Goal: Task Accomplishment & Management: Use online tool/utility

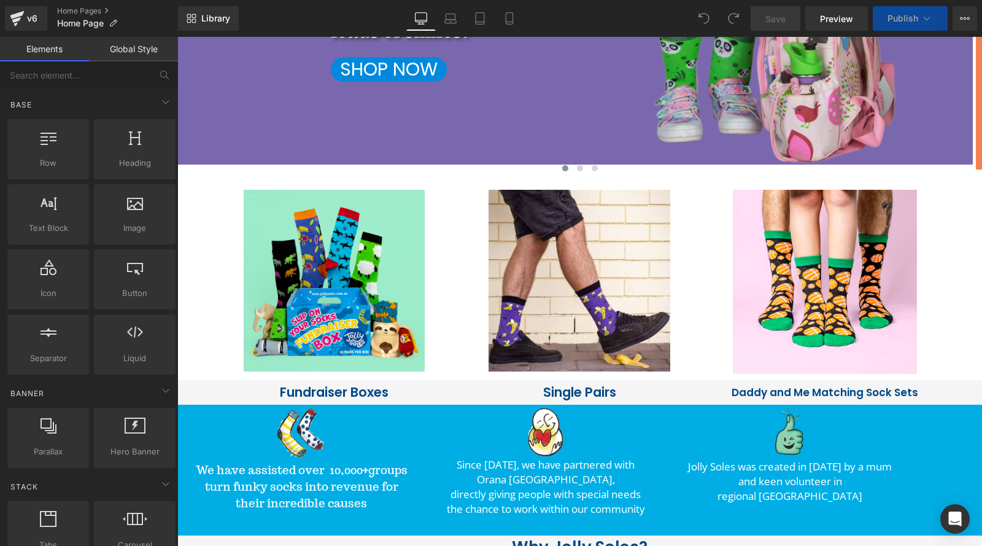
scroll to position [430, 0]
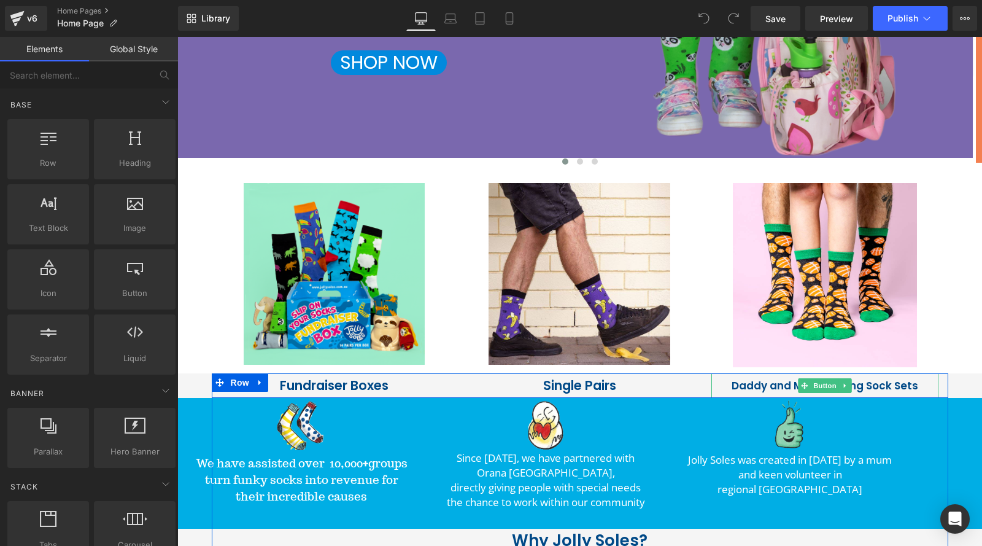
click at [783, 384] on span "Daddy and Me Matching Sock Sets" at bounding box center [824, 385] width 187 height 23
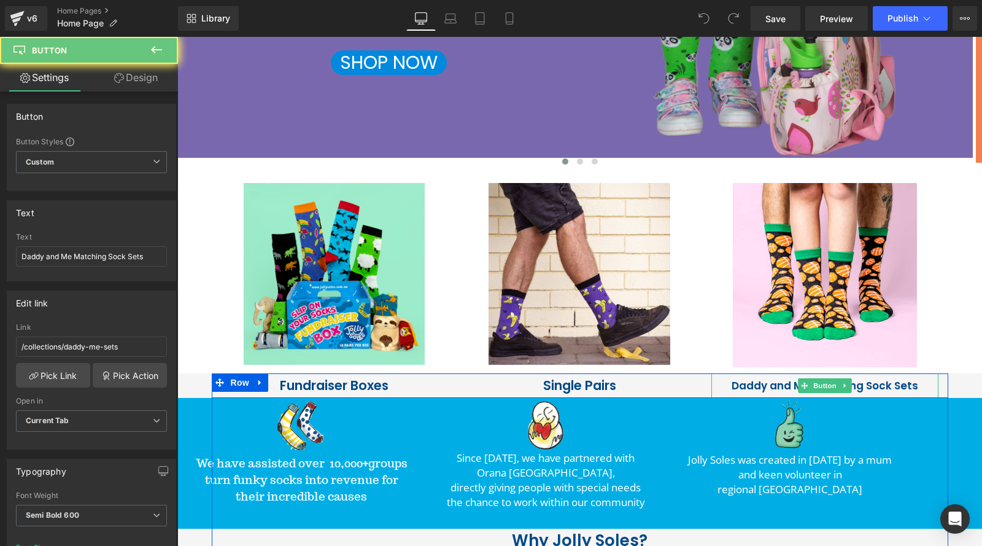
click at [876, 387] on span "Daddy and Me Matching Sock Sets" at bounding box center [824, 385] width 187 height 23
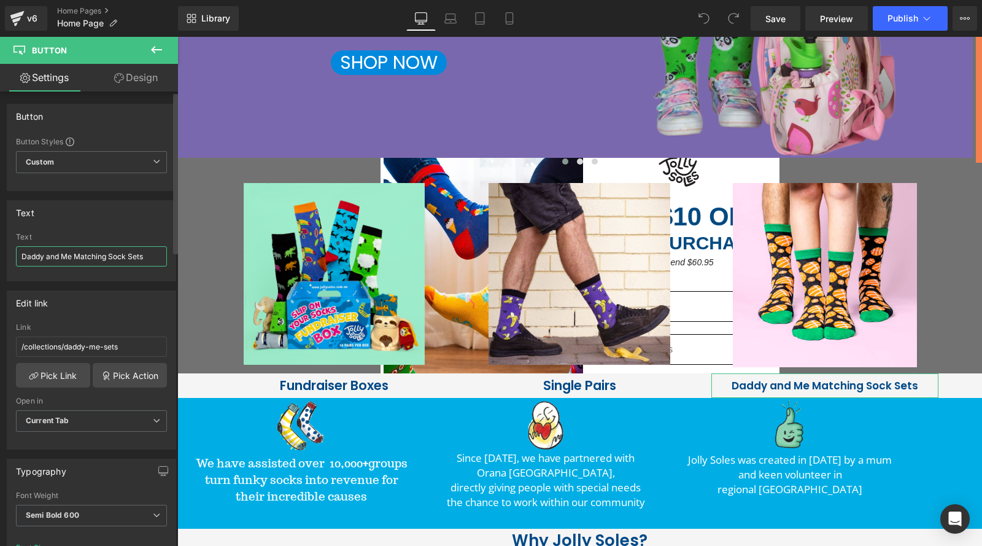
drag, startPoint x: 145, startPoint y: 255, endPoint x: 21, endPoint y: 258, distance: 124.0
click at [21, 258] on input "Daddy and Me Matching Sock Sets" at bounding box center [91, 256] width 151 height 20
type input "D"
click at [55, 257] on input "Save with 3 & 5 pk Bundles" at bounding box center [91, 256] width 151 height 20
click at [83, 253] on input "Save $$ 3 & 5 pk Bundles" at bounding box center [91, 256] width 151 height 20
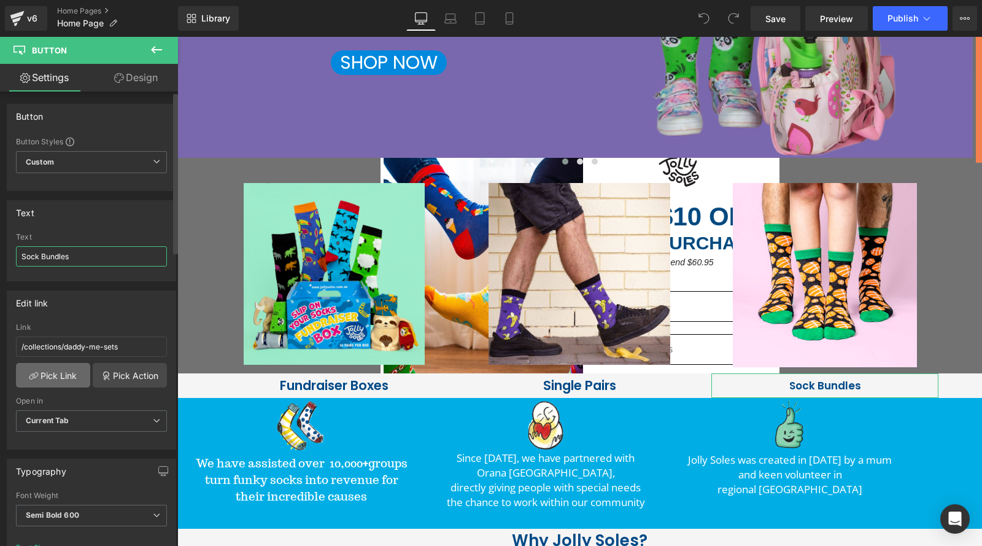
type input "Sock Bundles"
click at [59, 371] on link "Pick Link" at bounding box center [53, 375] width 74 height 25
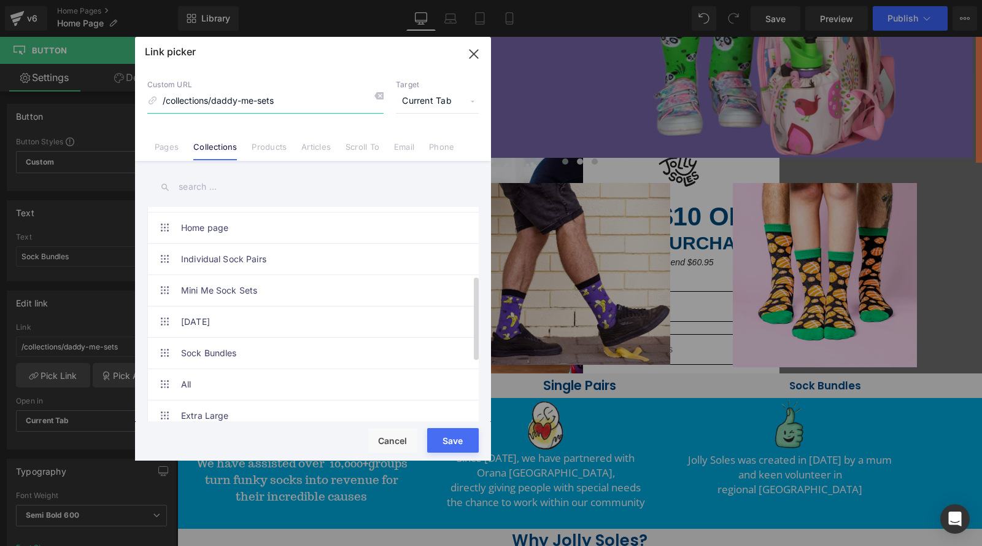
scroll to position [184, 0]
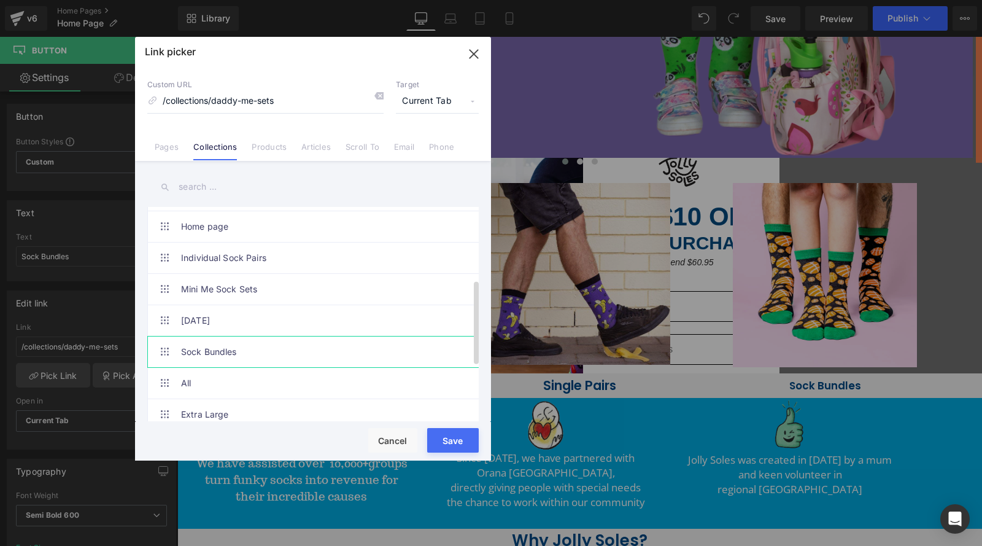
click at [223, 349] on link "Sock Bundles" at bounding box center [316, 351] width 270 height 31
click at [446, 443] on button "Save" at bounding box center [453, 440] width 52 height 25
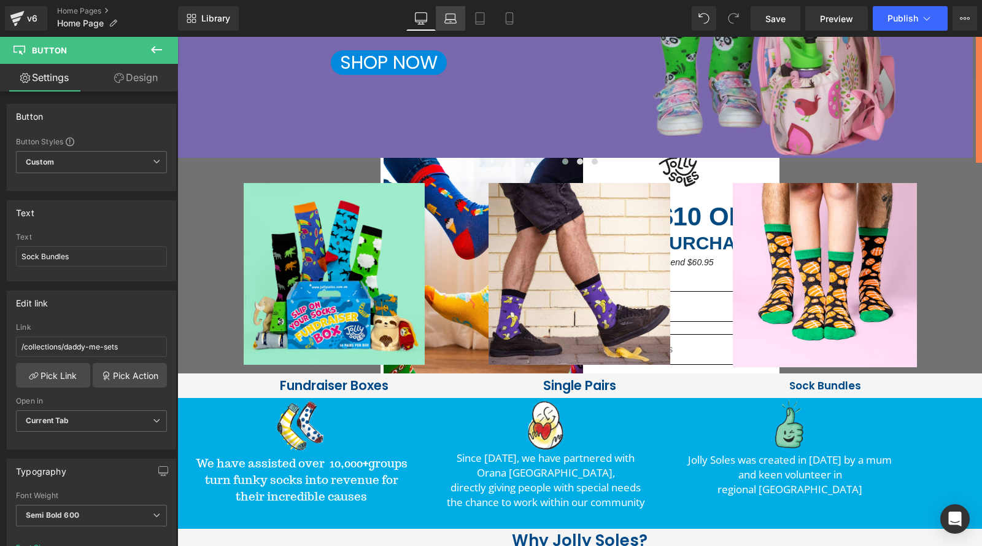
click at [446, 18] on icon at bounding box center [450, 17] width 9 height 6
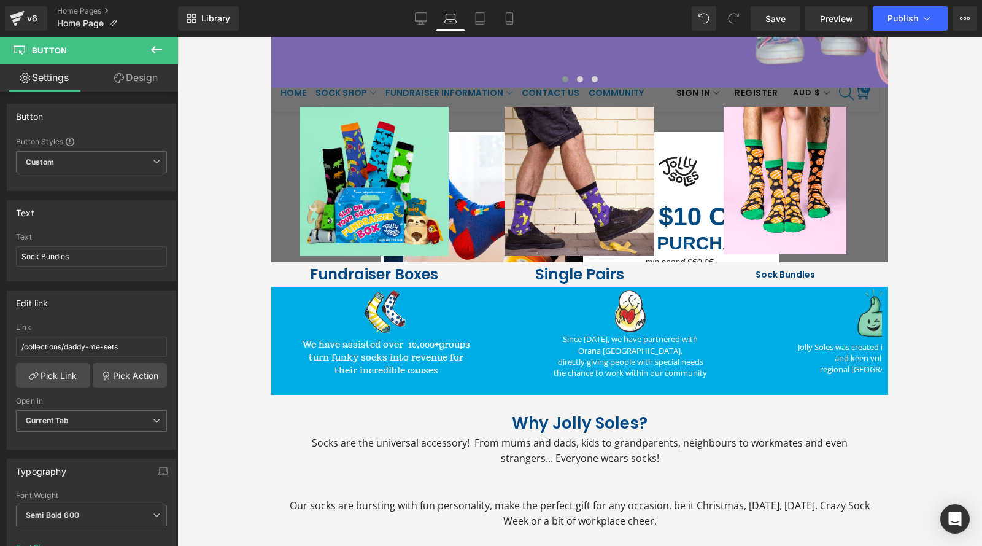
scroll to position [612, 0]
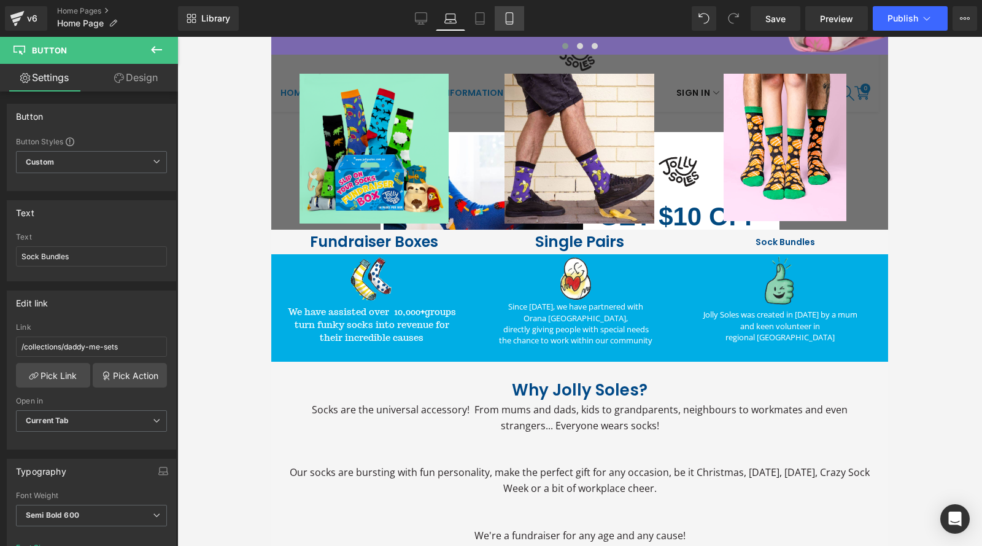
click at [508, 20] on icon at bounding box center [509, 18] width 12 height 12
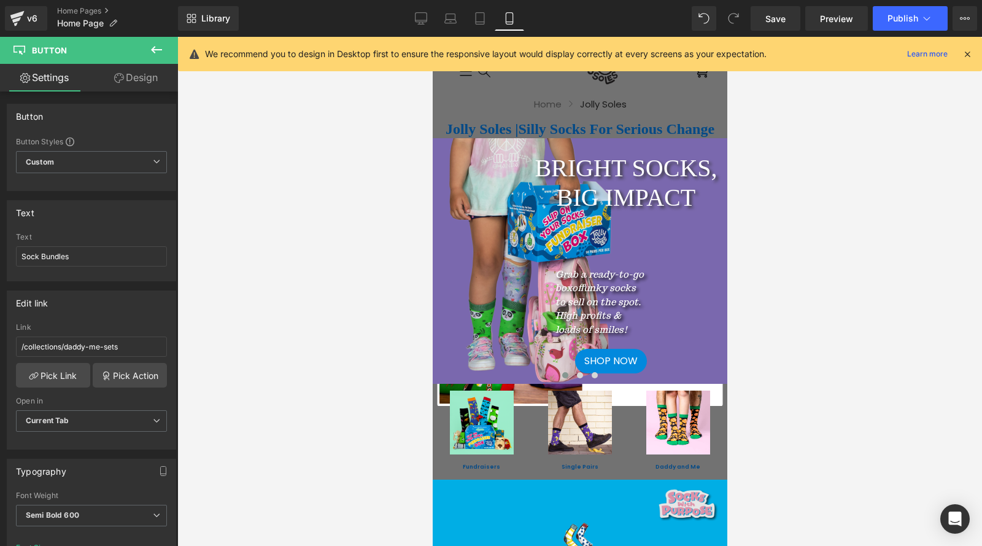
scroll to position [0, 0]
click at [419, 26] on link "Desktop" at bounding box center [420, 18] width 29 height 25
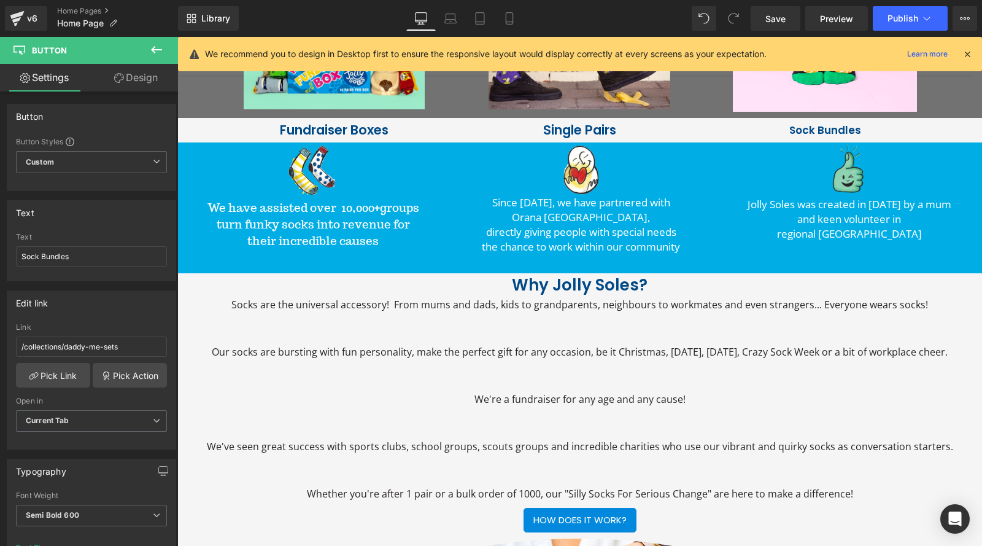
scroll to position [684, 0]
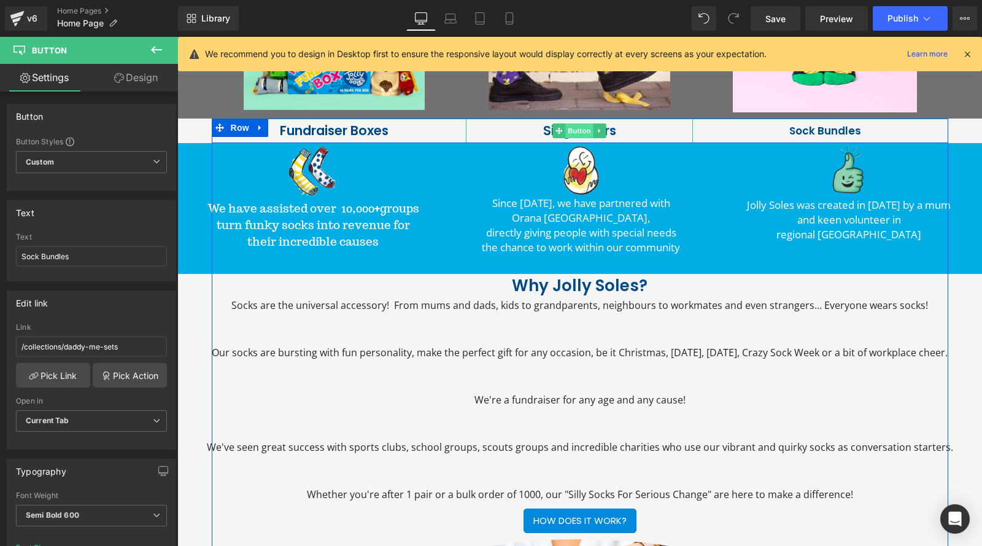
click at [581, 128] on span "Button" at bounding box center [580, 130] width 28 height 15
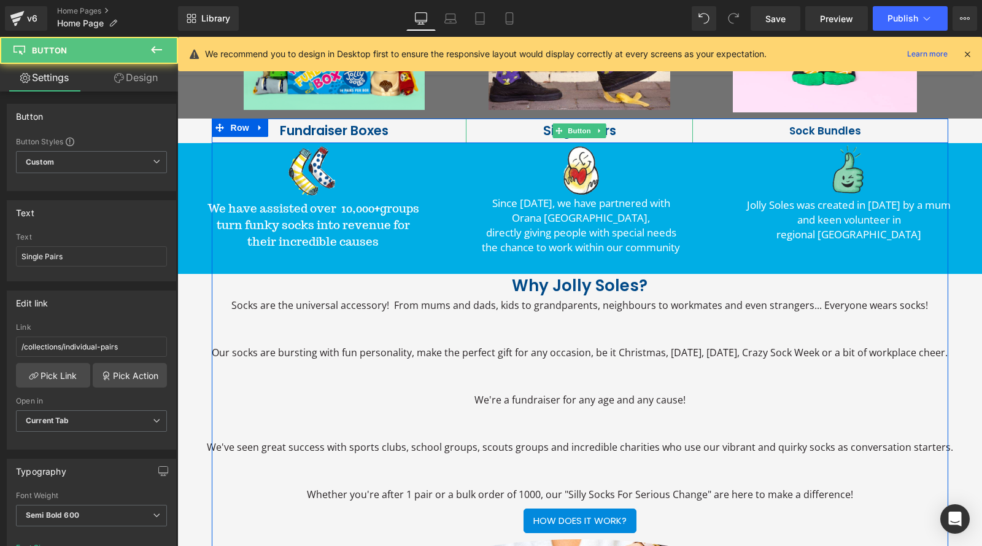
click at [534, 128] on link "Single Pairs" at bounding box center [579, 130] width 227 height 25
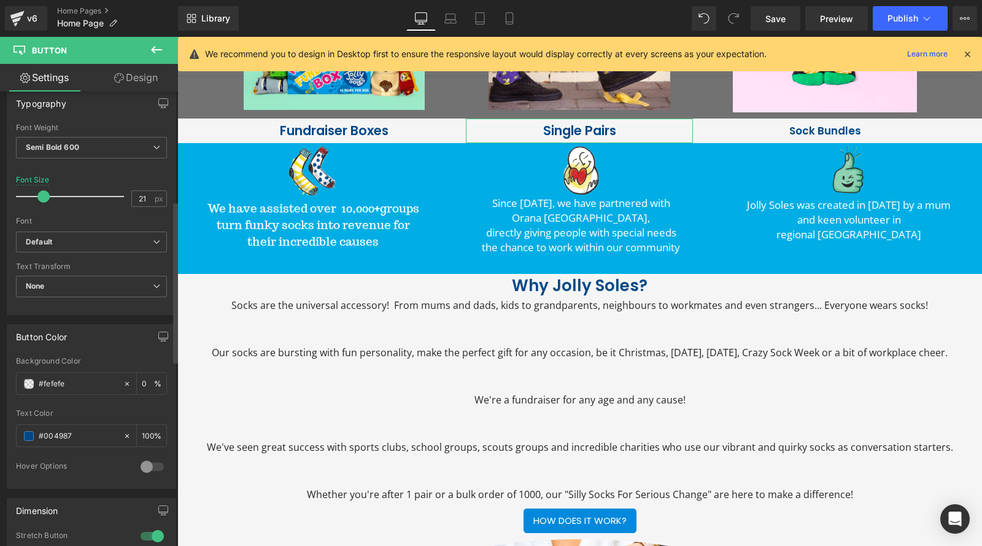
scroll to position [368, 0]
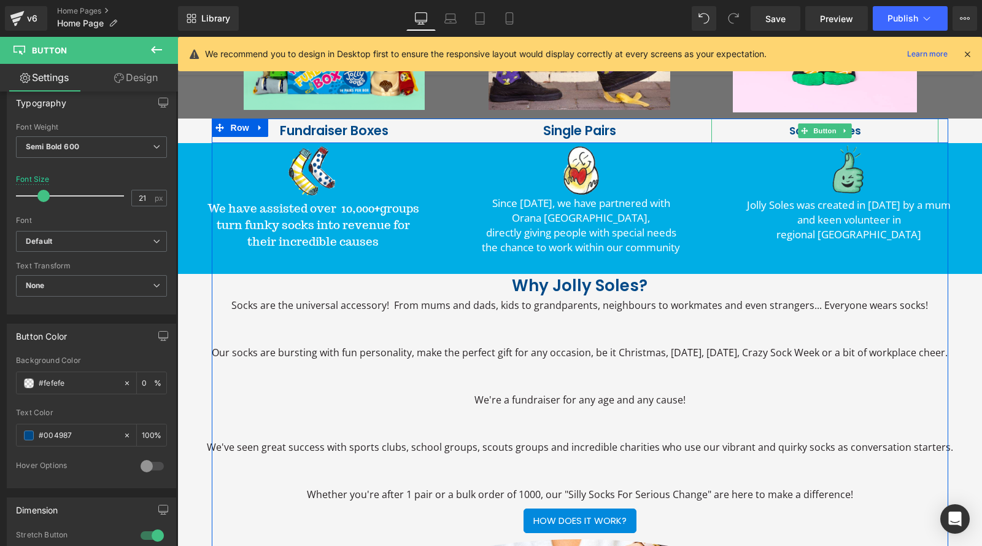
click at [784, 132] on link "Sock Bundles" at bounding box center [824, 130] width 227 height 25
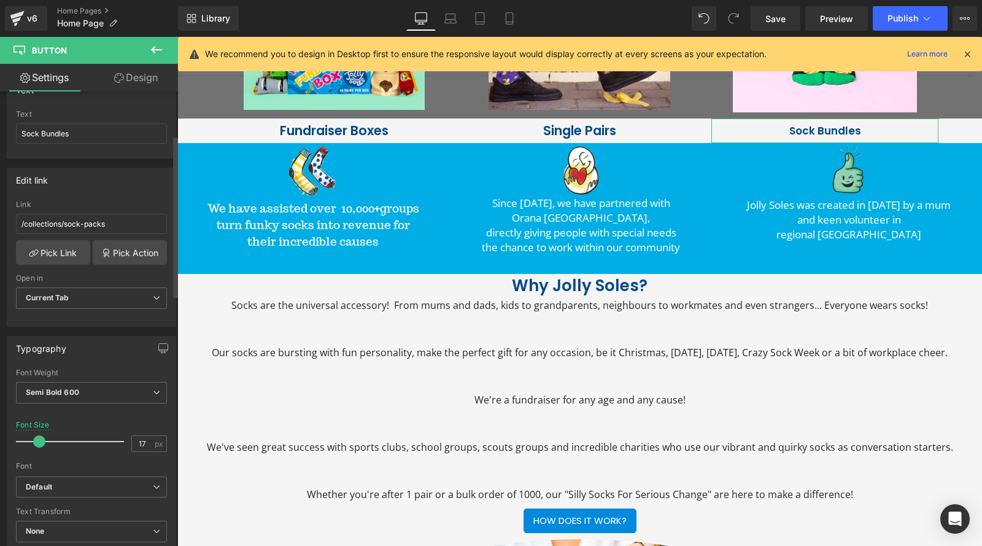
scroll to position [245, 0]
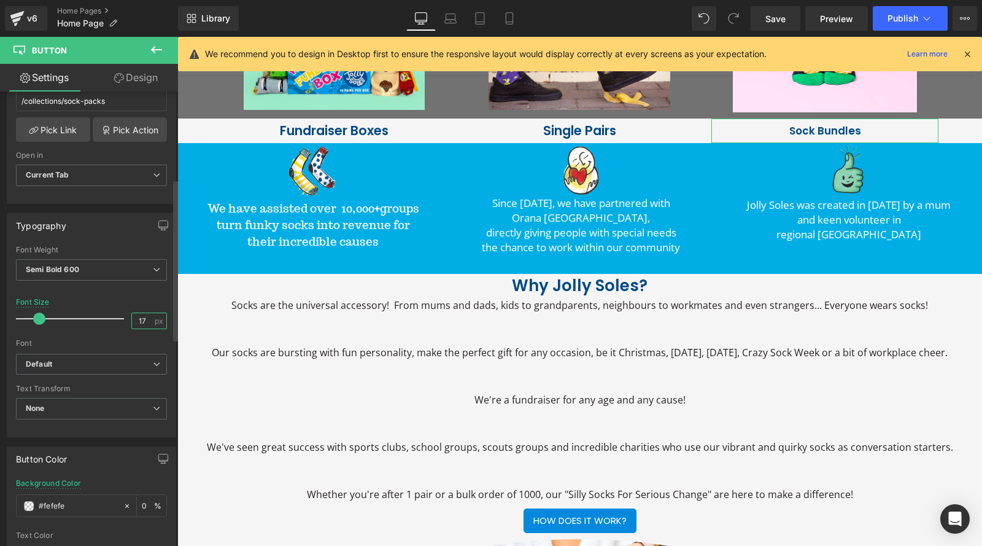
click at [142, 317] on input "17" at bounding box center [142, 320] width 21 height 15
type input "1"
click at [447, 20] on icon at bounding box center [451, 22] width 12 height 4
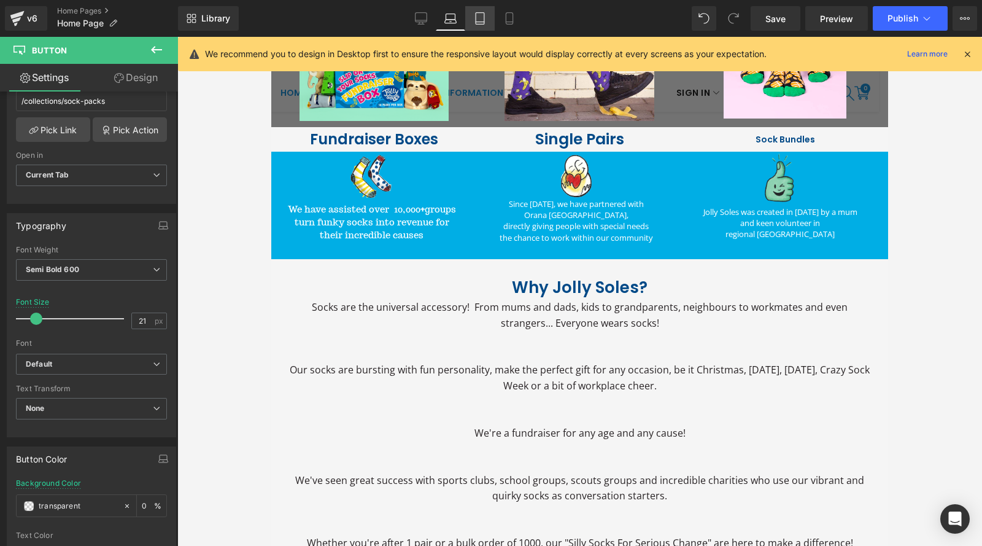
scroll to position [716, 0]
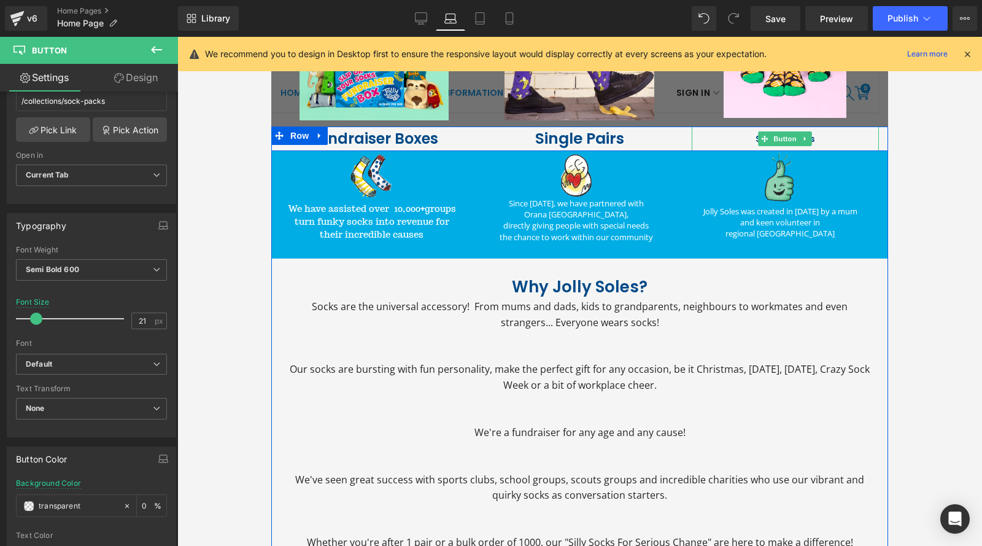
click at [746, 136] on link "Sock Bundles" at bounding box center [785, 138] width 79 height 25
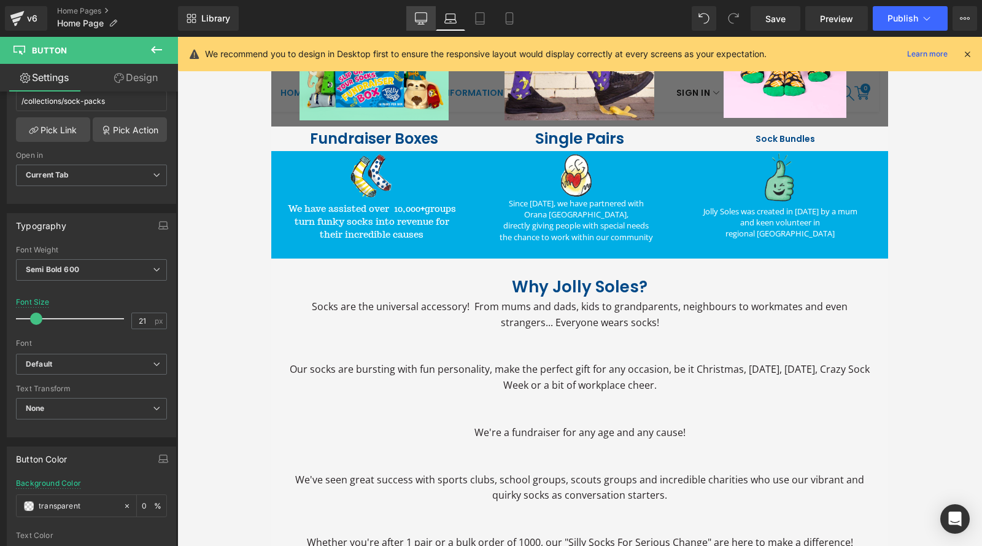
click at [417, 21] on icon at bounding box center [421, 17] width 12 height 9
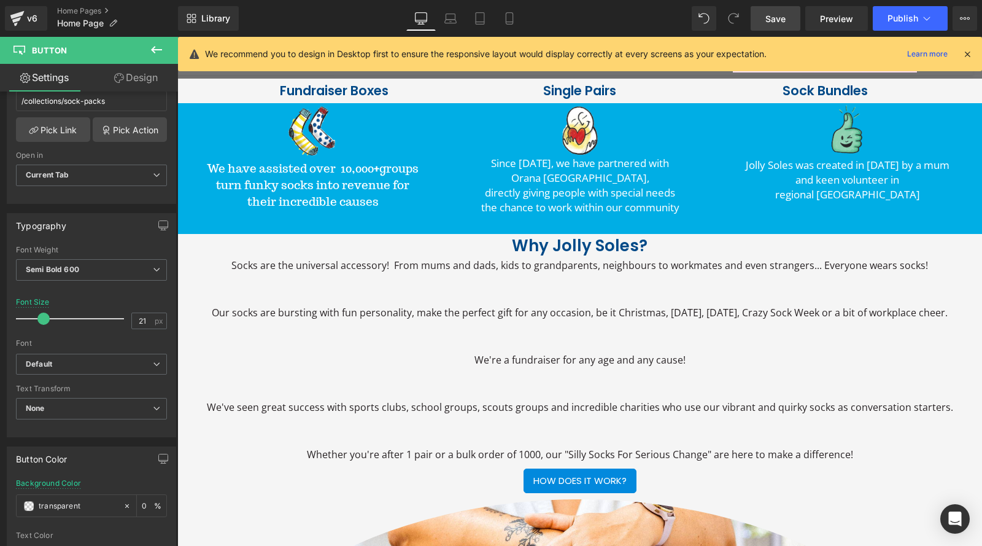
scroll to position [717, 0]
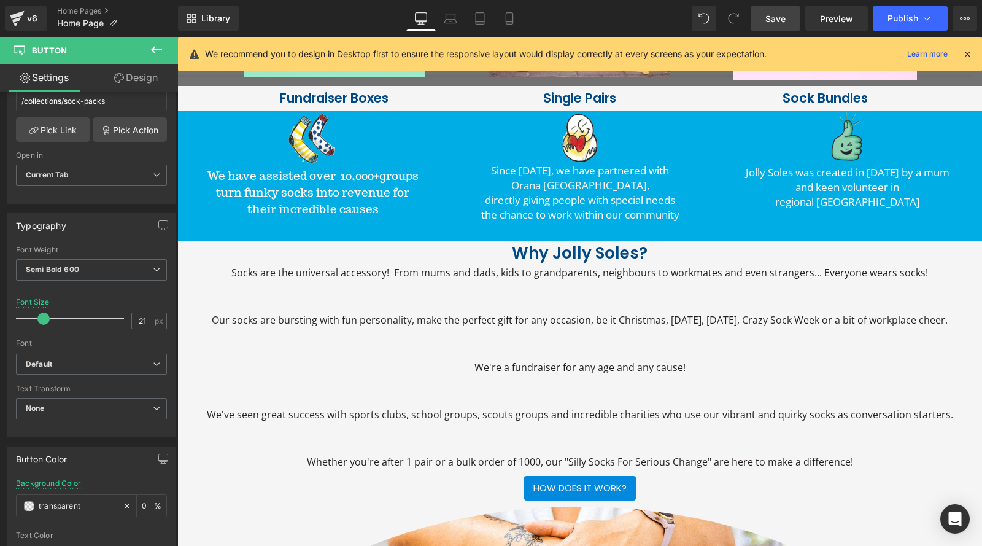
click at [761, 20] on link "Save" at bounding box center [775, 18] width 50 height 25
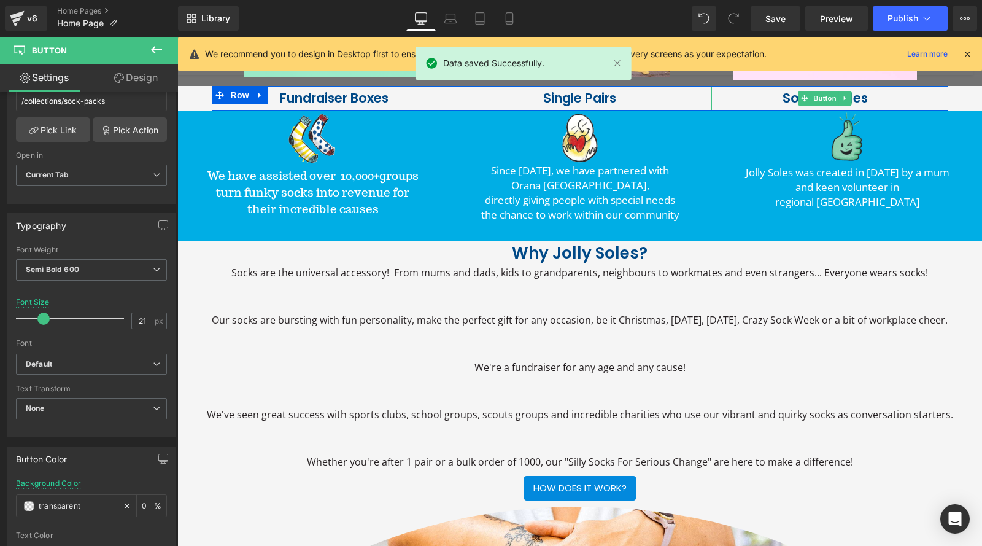
click at [791, 98] on span "Sock Bundles" at bounding box center [824, 98] width 85 height 23
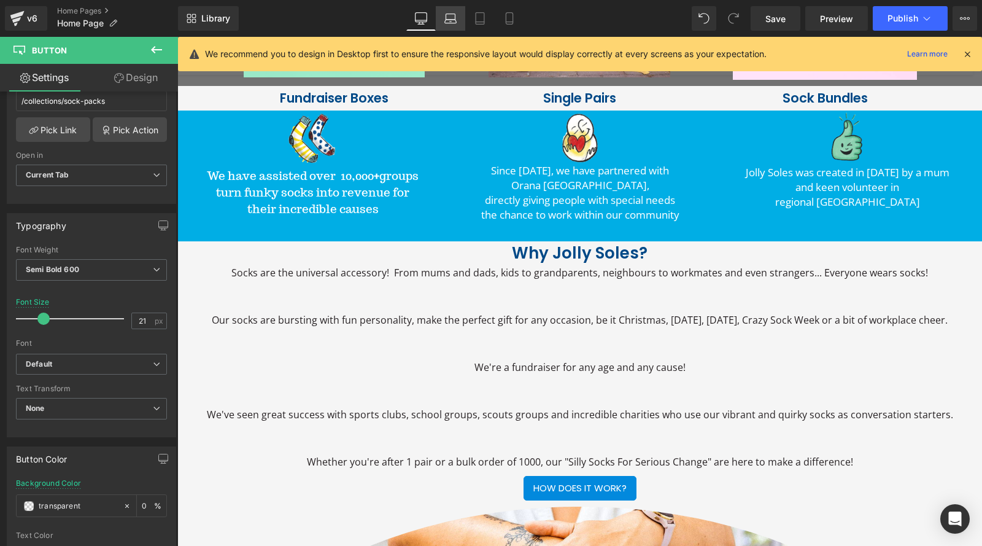
click at [453, 20] on icon at bounding box center [451, 22] width 12 height 4
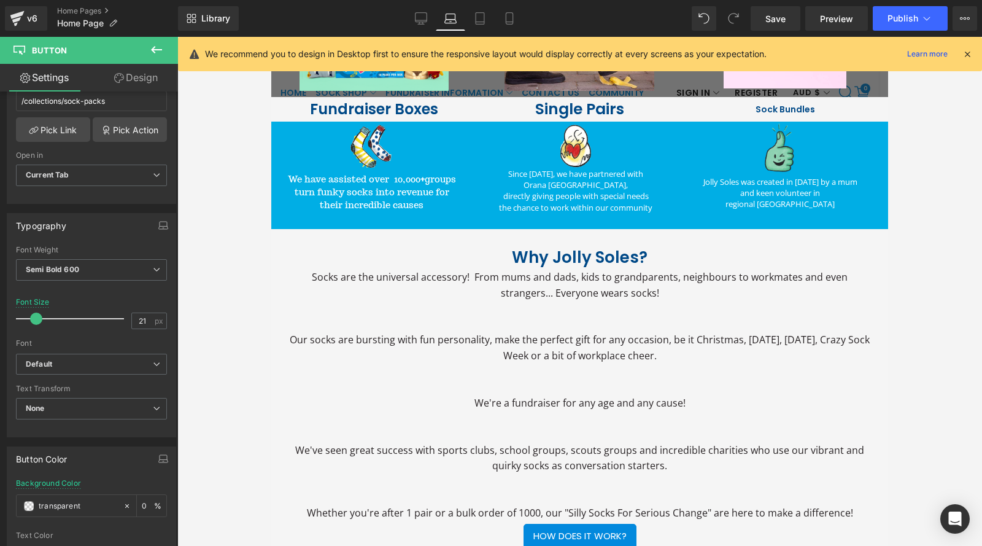
scroll to position [746, 0]
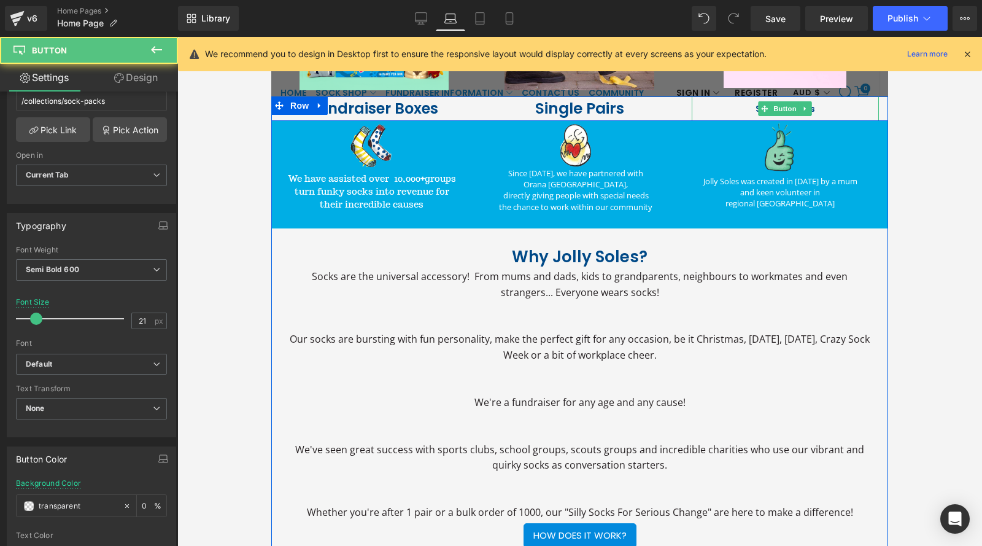
click at [748, 106] on link "Sock Bundles" at bounding box center [785, 108] width 79 height 25
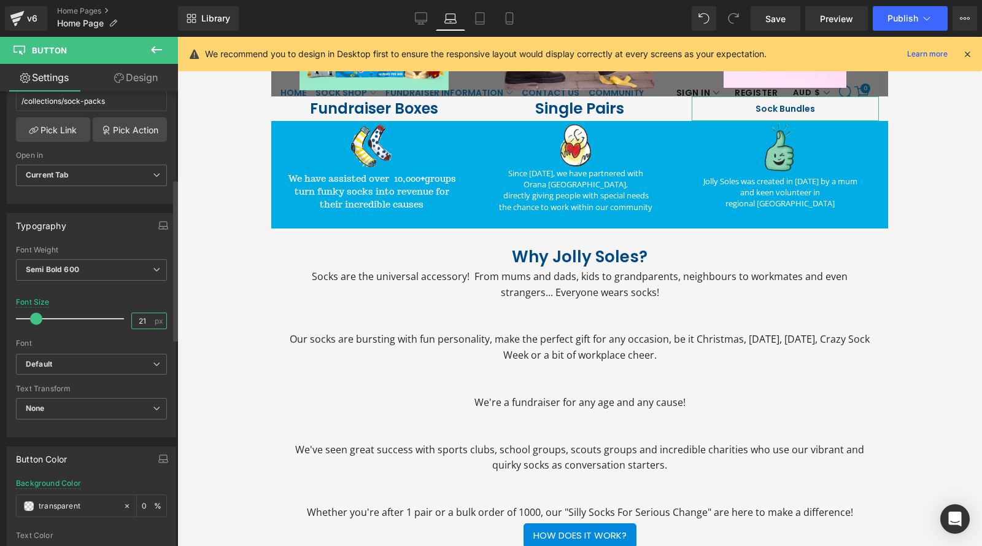
click at [147, 320] on input "21" at bounding box center [142, 320] width 21 height 15
type input "1"
click at [770, 23] on span "Save" at bounding box center [775, 18] width 20 height 13
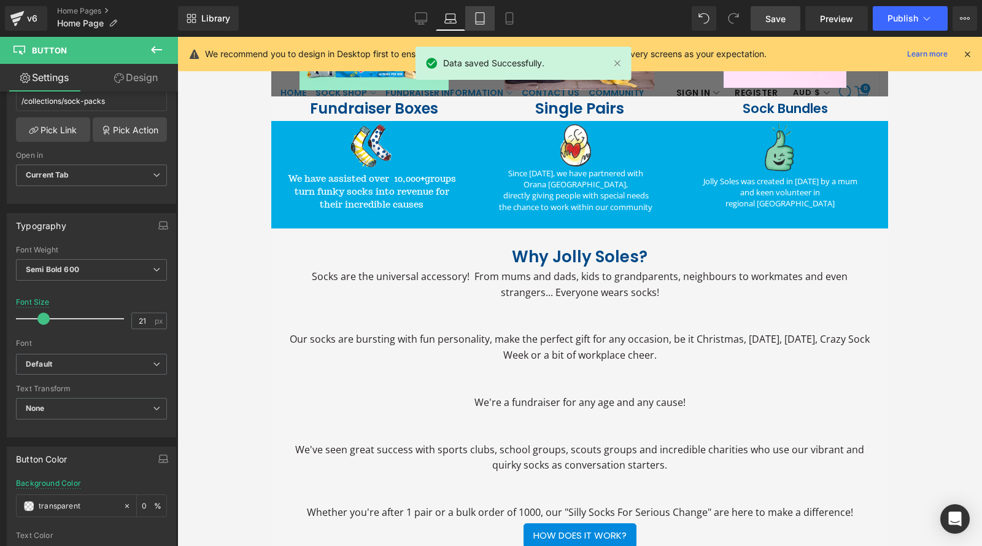
click at [468, 21] on link "Tablet" at bounding box center [479, 18] width 29 height 25
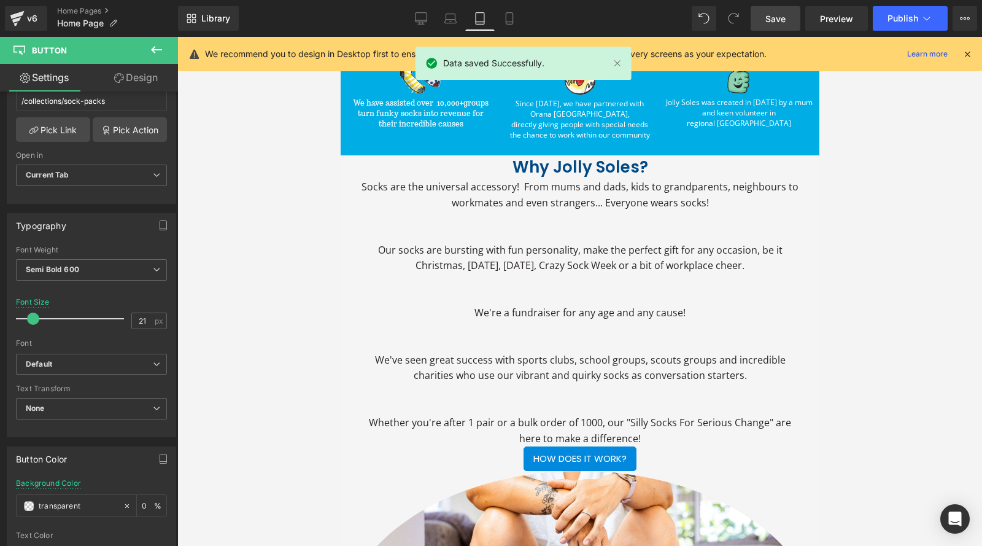
scroll to position [606, 0]
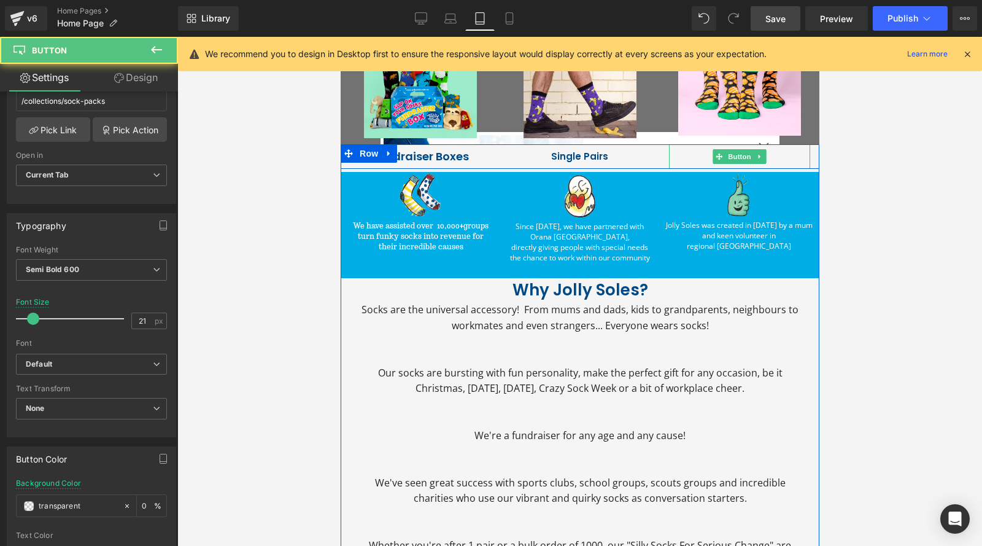
click at [692, 150] on div "Sock Bundles" at bounding box center [738, 156] width 141 height 25
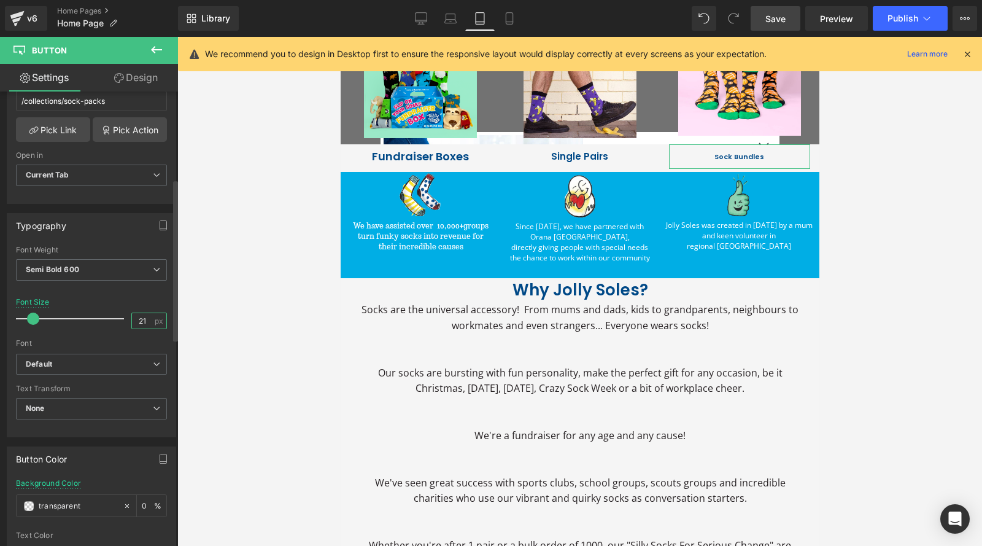
click at [142, 320] on input "21" at bounding box center [142, 320] width 21 height 15
type input "1"
type input "2"
type input "18"
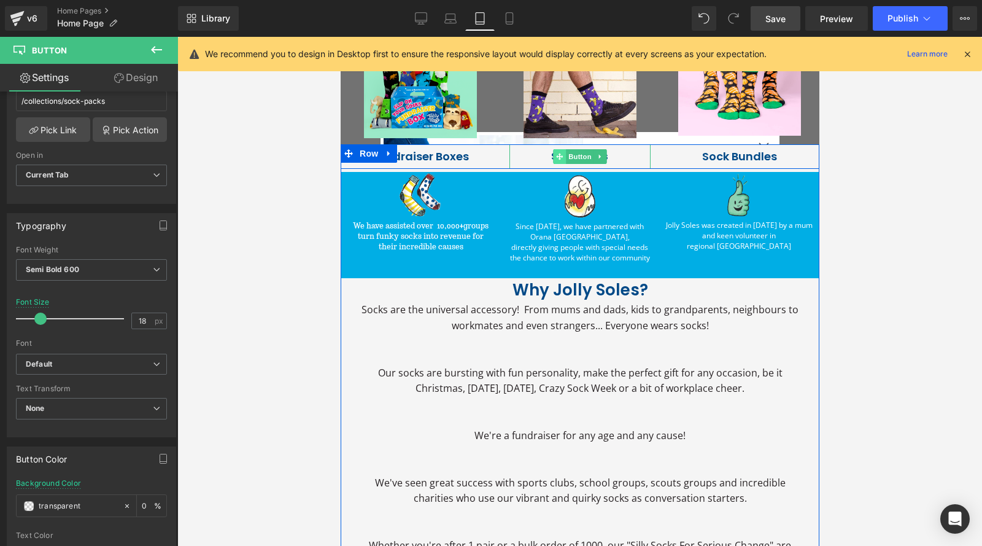
click at [560, 156] on span at bounding box center [558, 156] width 13 height 15
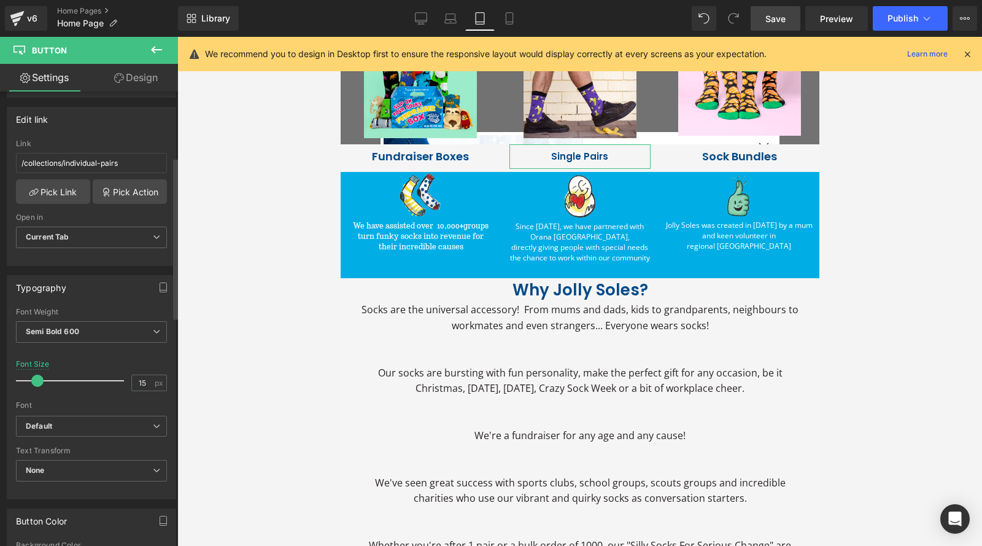
scroll to position [184, 0]
click at [144, 383] on input "15" at bounding box center [142, 381] width 21 height 15
type input "18"
click at [778, 26] on link "Save" at bounding box center [775, 18] width 50 height 25
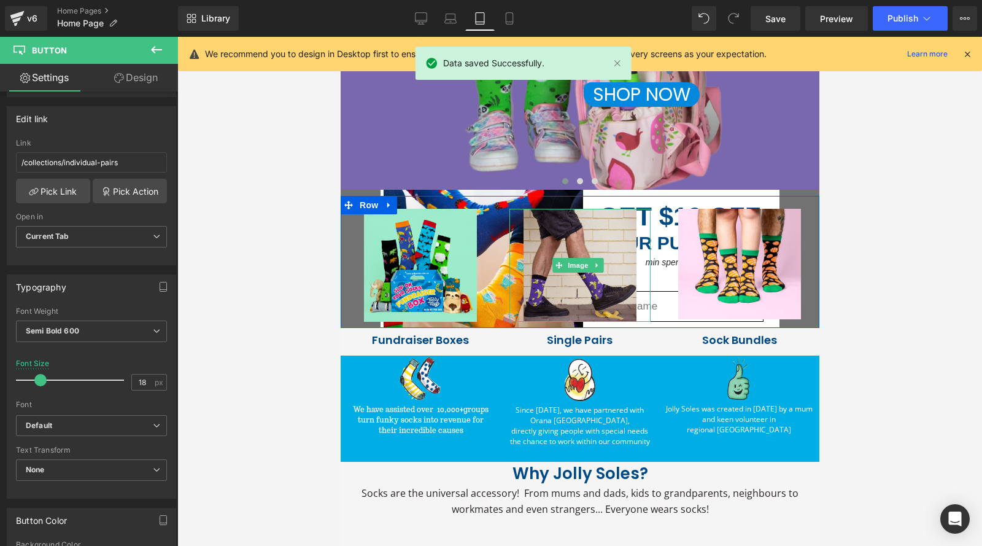
scroll to position [422, 0]
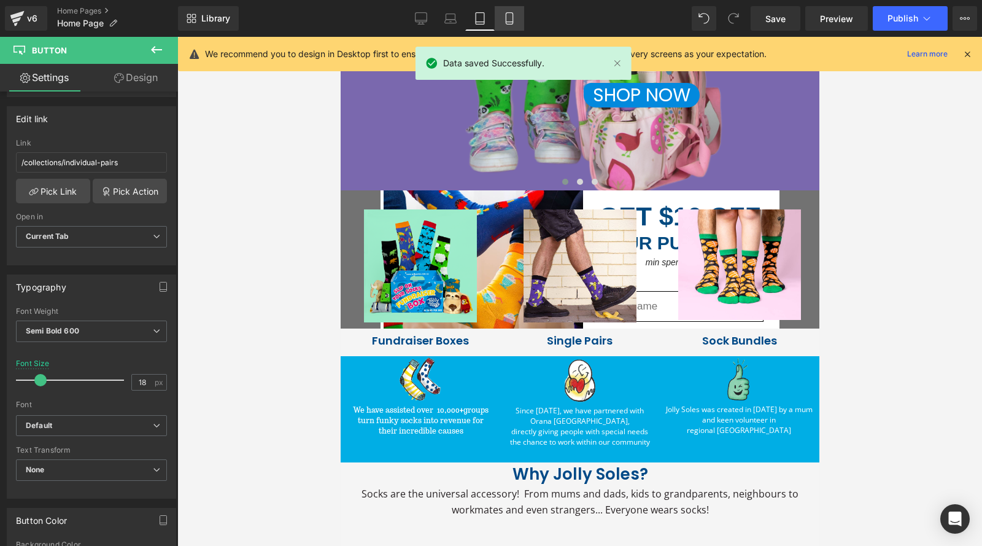
click at [512, 18] on icon at bounding box center [509, 19] width 7 height 12
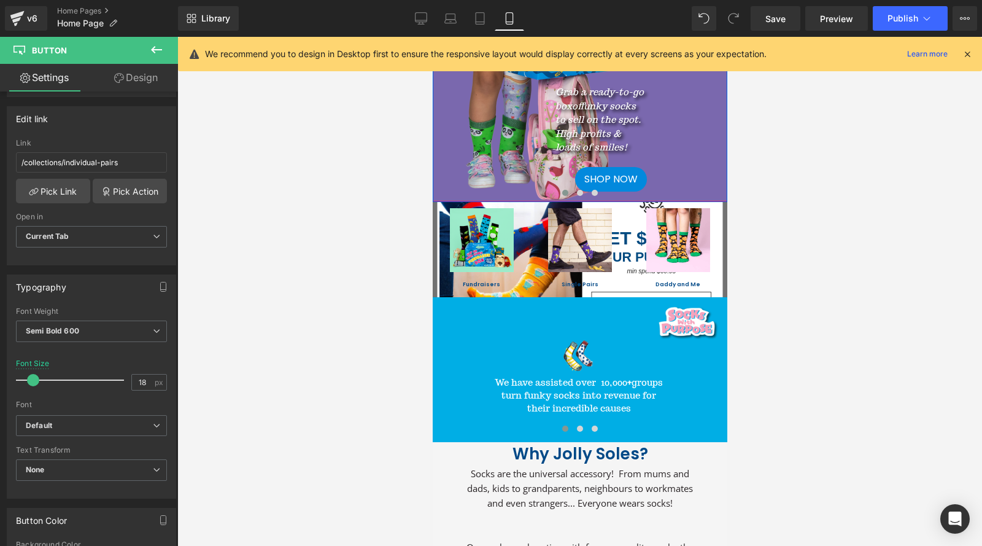
scroll to position [184, 0]
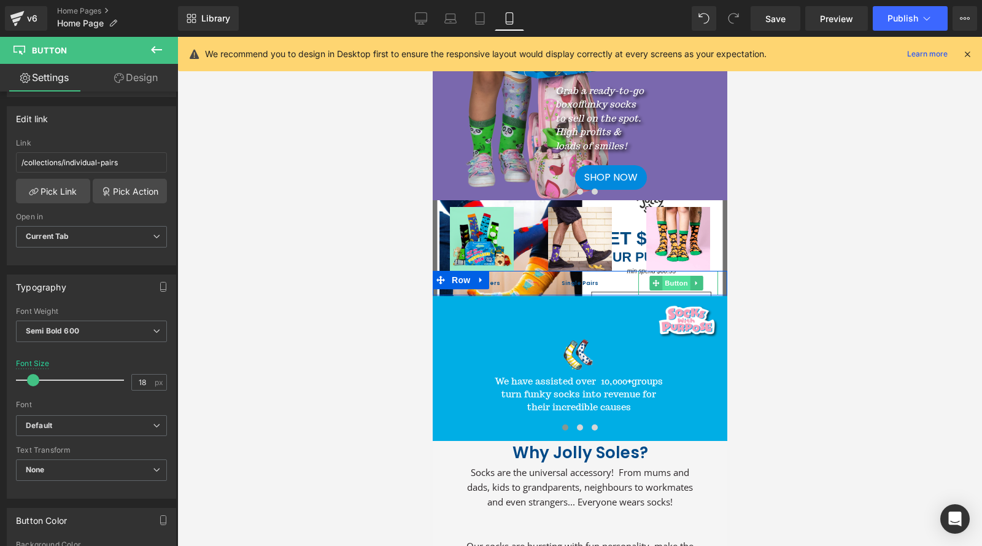
click at [666, 279] on span "Button" at bounding box center [676, 283] width 28 height 15
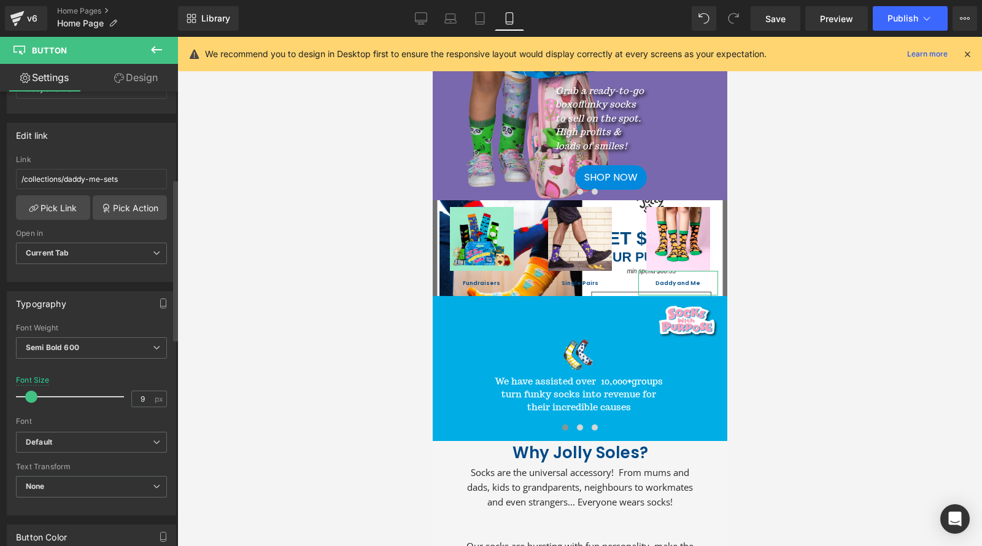
scroll to position [61, 0]
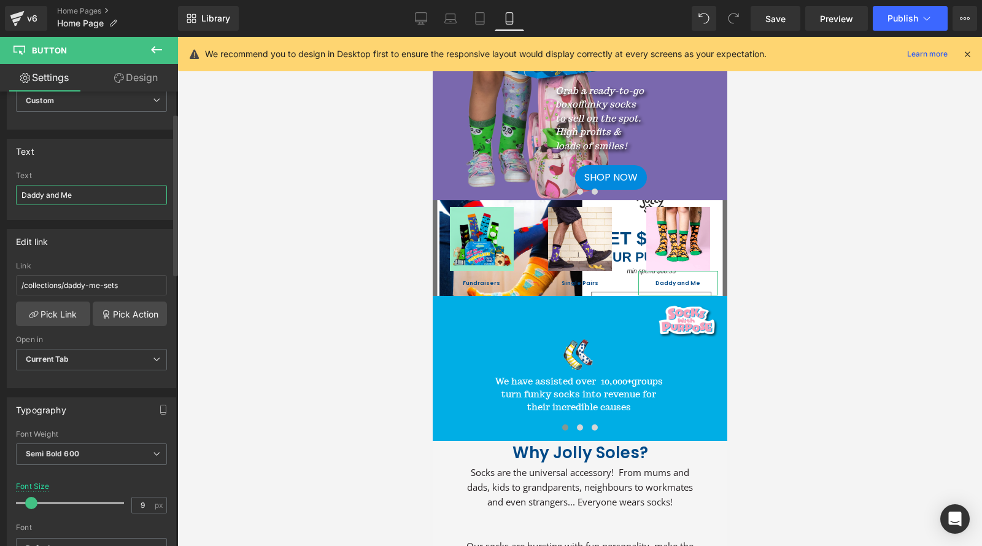
click at [102, 198] on input "Daddy and Me" at bounding box center [91, 195] width 151 height 20
type input "D"
type input "Sock Bundles"
click at [56, 315] on link "Pick Link" at bounding box center [53, 313] width 74 height 25
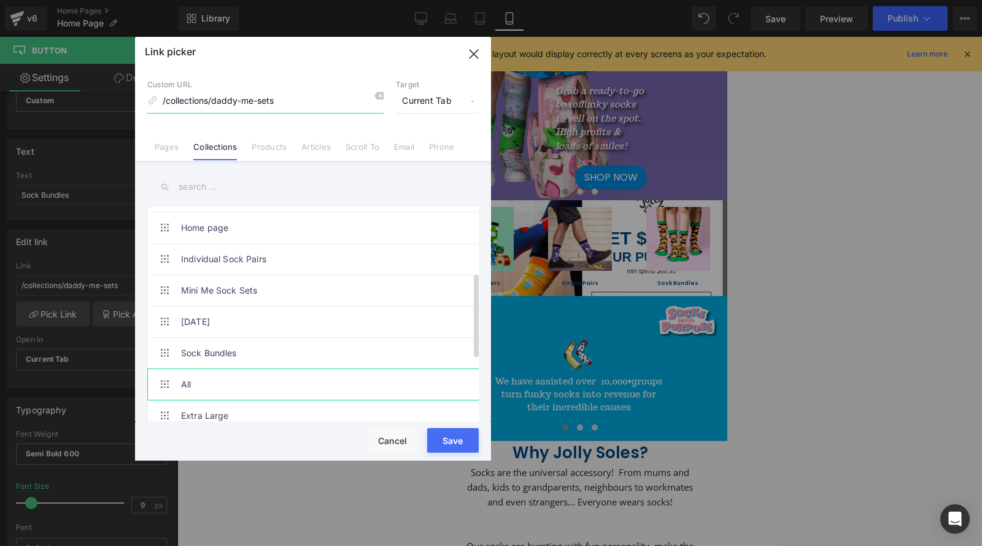
scroll to position [184, 0]
click at [456, 355] on li "Sock Bundles" at bounding box center [315, 351] width 336 height 31
click at [456, 439] on button "Save" at bounding box center [453, 440] width 52 height 25
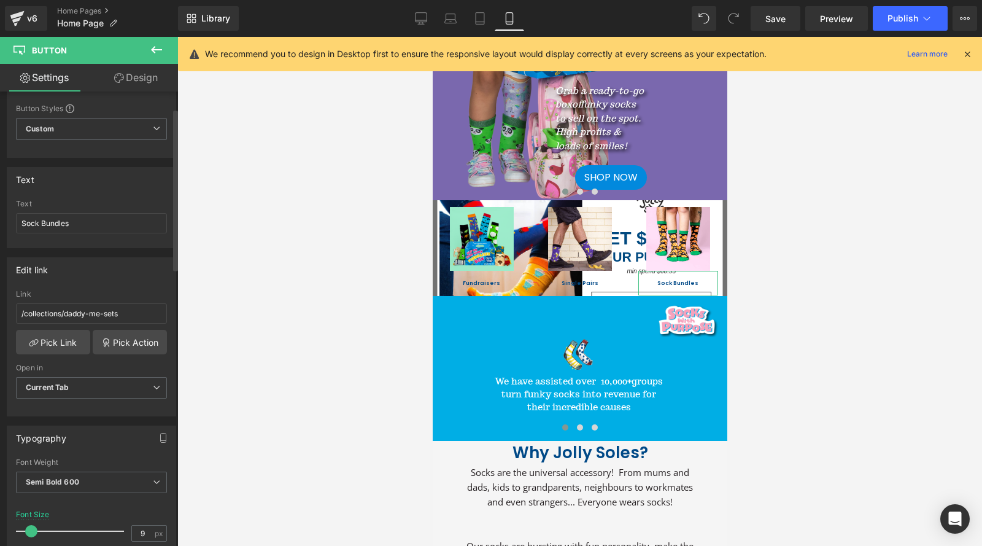
scroll to position [0, 0]
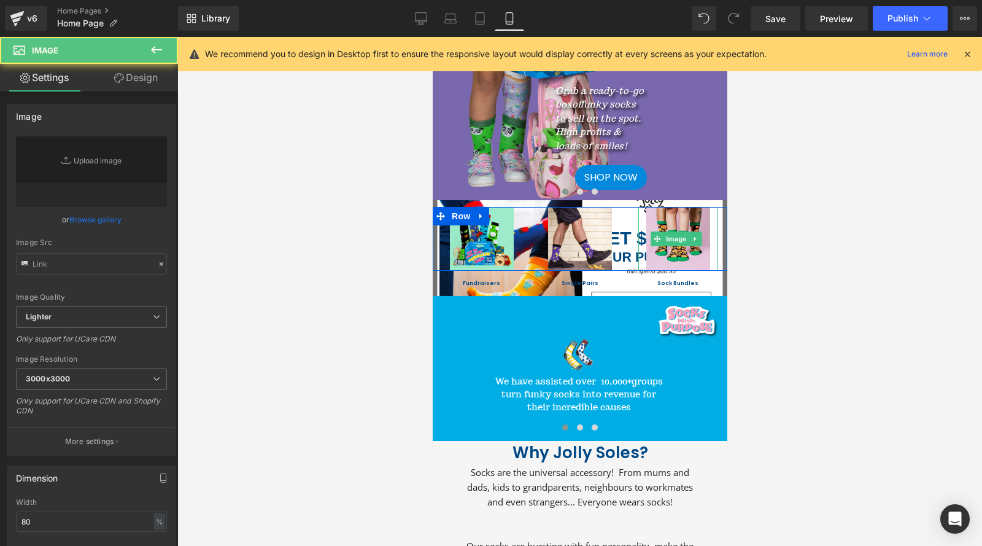
click at [670, 246] on img at bounding box center [678, 239] width 64 height 64
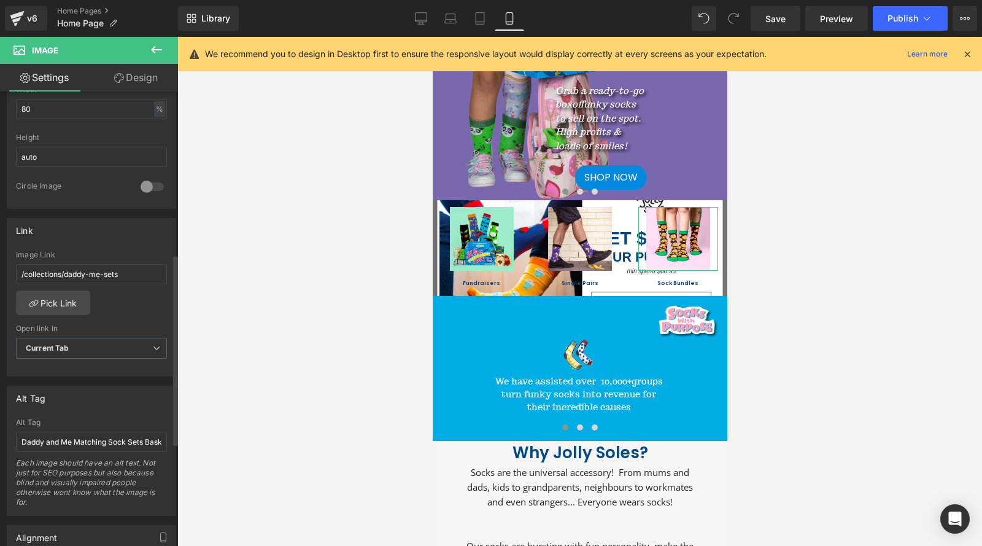
scroll to position [430, 0]
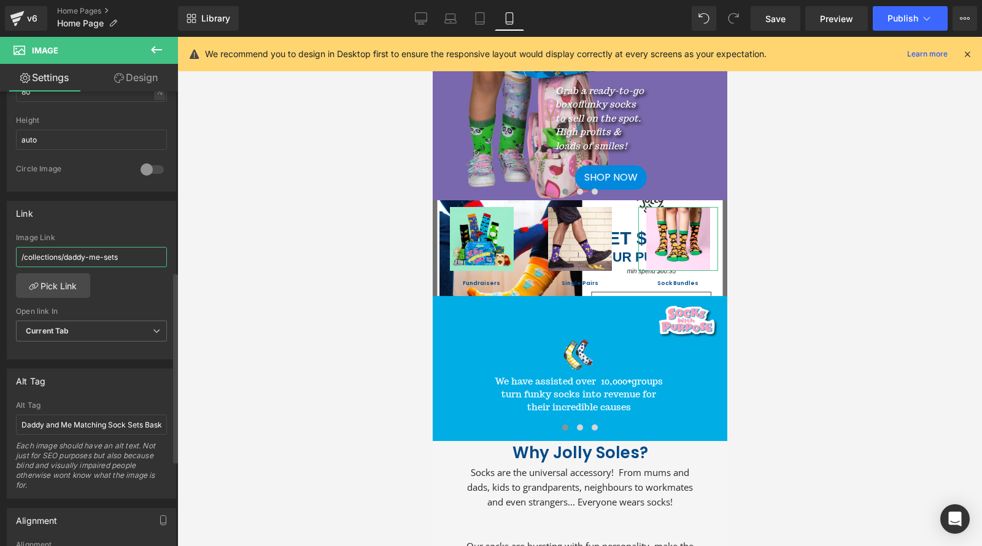
click at [134, 253] on input "/collections/daddy-me-sets" at bounding box center [91, 257] width 151 height 20
click at [75, 282] on link "Pick Link" at bounding box center [53, 285] width 74 height 25
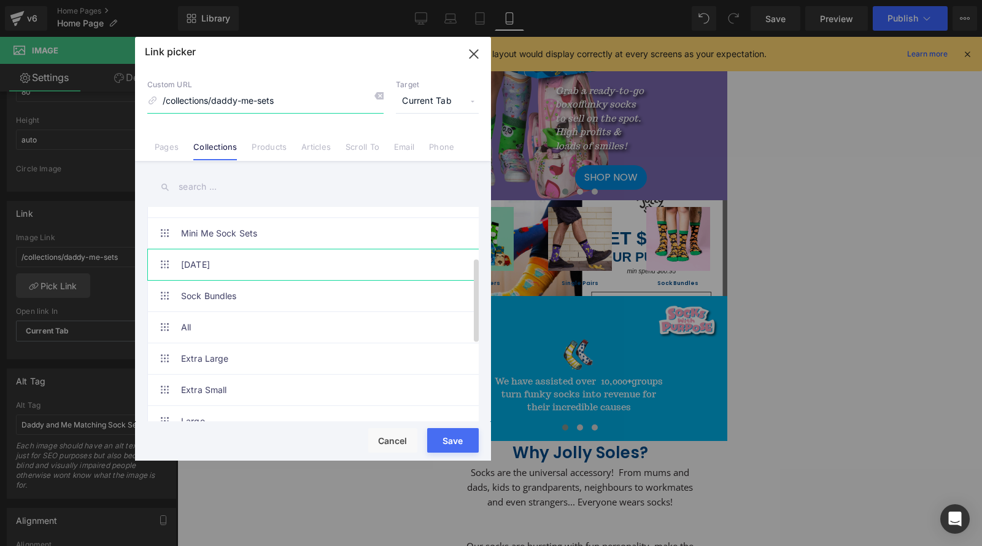
scroll to position [245, 0]
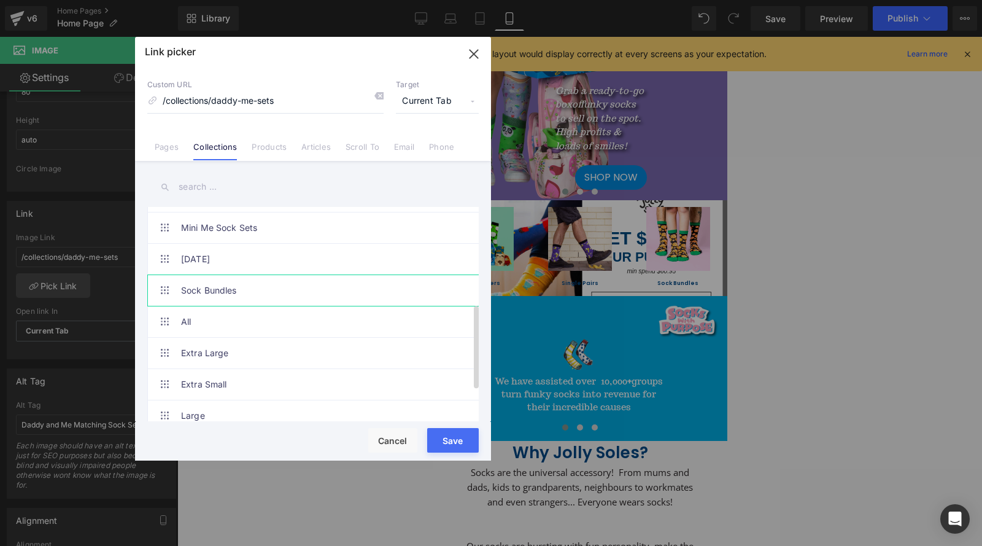
click at [434, 288] on link "Sock Bundles" at bounding box center [316, 290] width 270 height 31
click at [459, 444] on button "Save" at bounding box center [453, 440] width 52 height 25
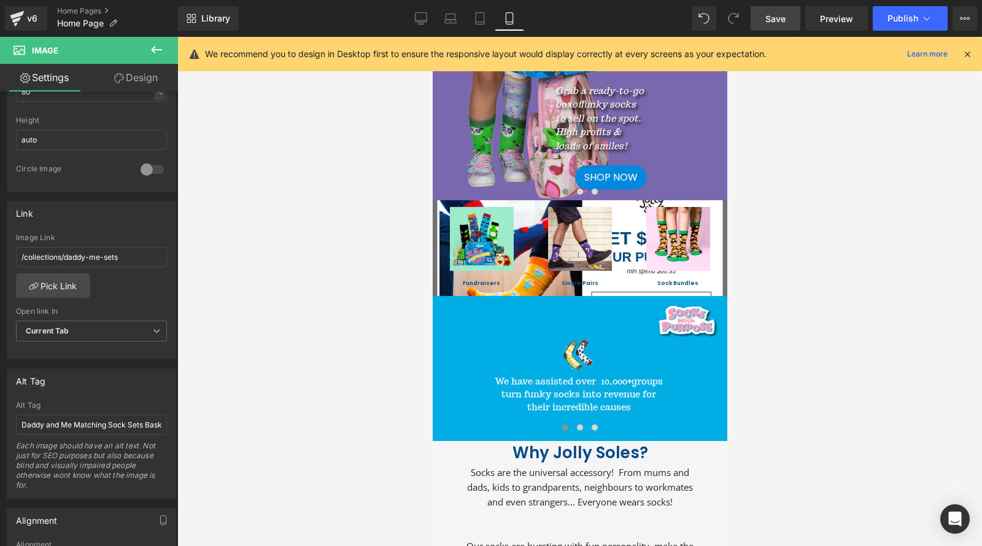
click at [773, 20] on span "Save" at bounding box center [775, 18] width 20 height 13
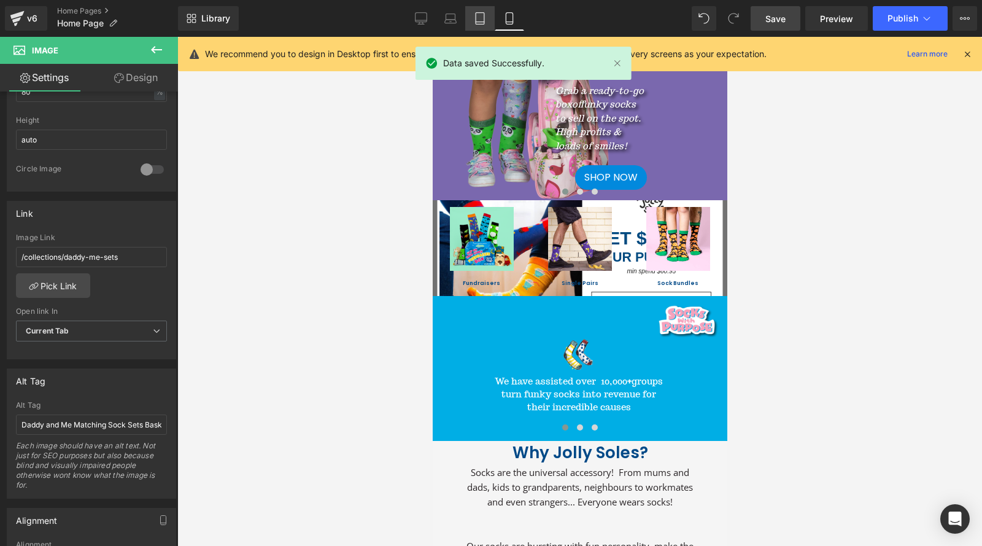
click at [482, 22] on icon at bounding box center [480, 22] width 9 height 0
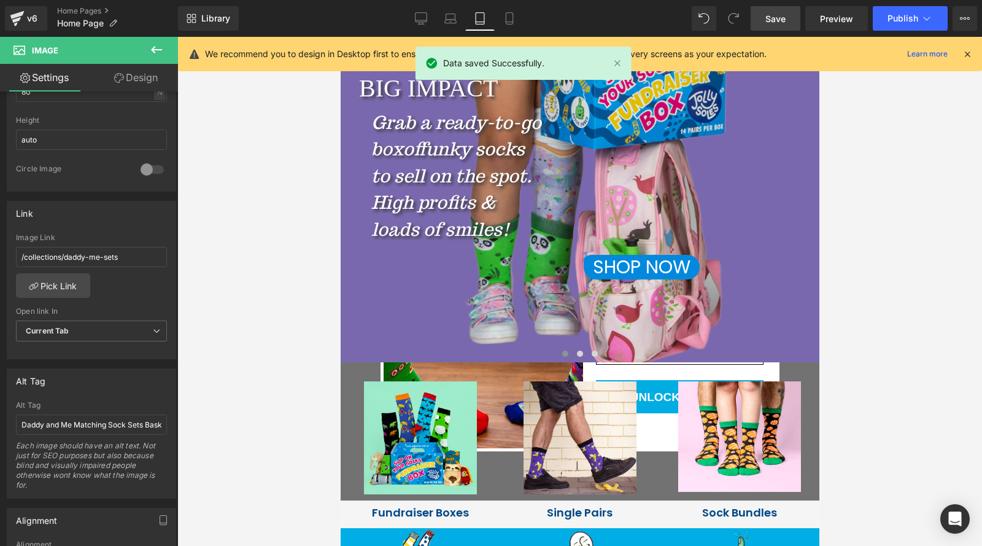
scroll to position [368, 0]
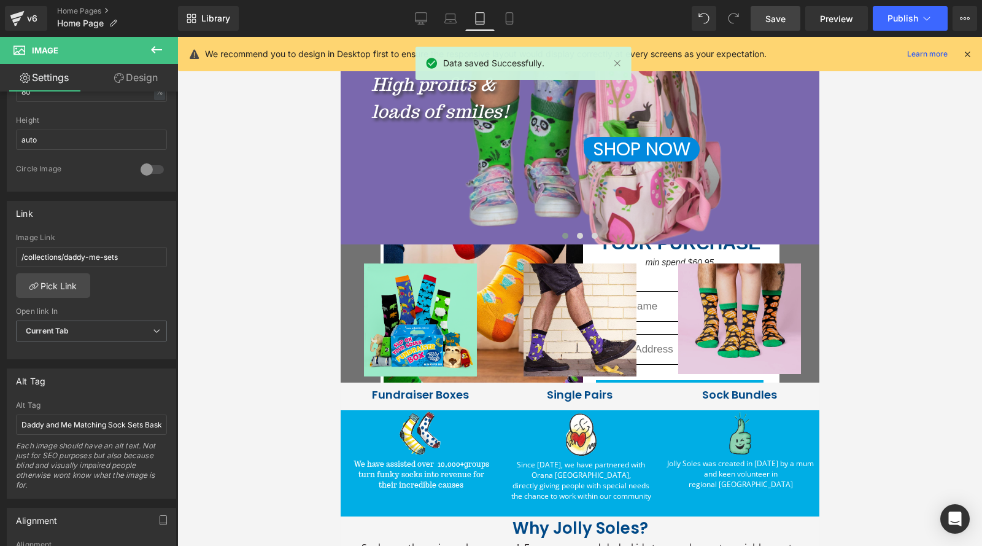
click at [728, 325] on div "Image" at bounding box center [738, 318] width 141 height 110
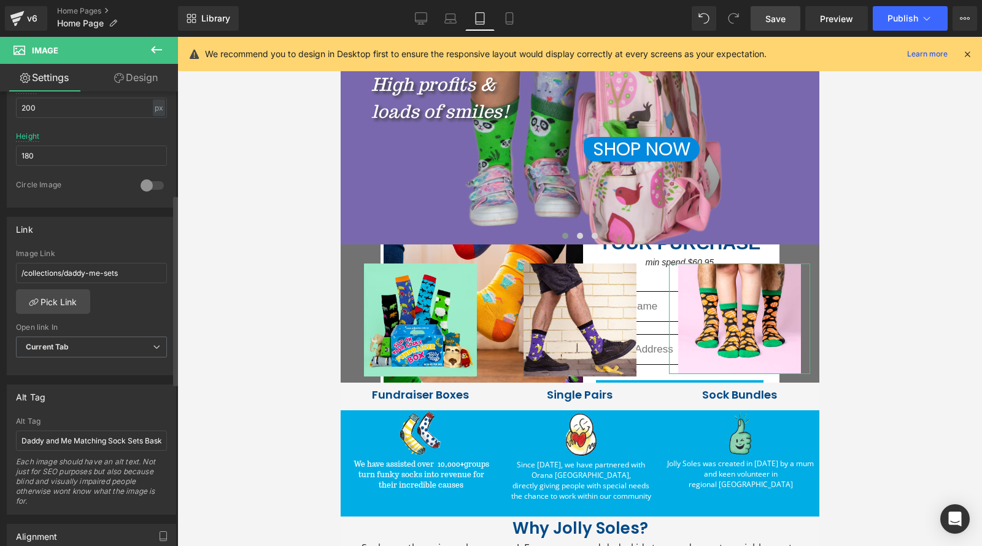
scroll to position [430, 0]
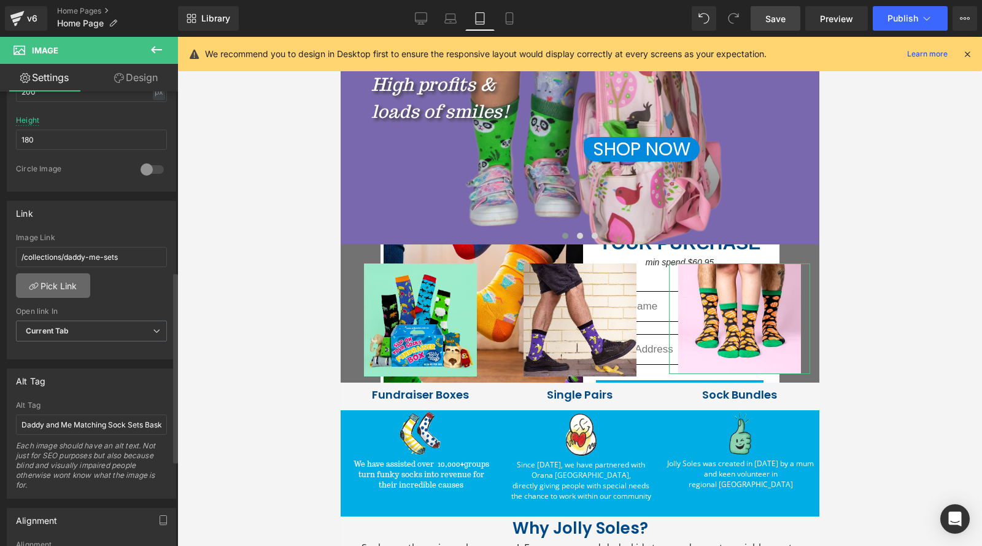
click at [56, 289] on link "Pick Link" at bounding box center [53, 285] width 74 height 25
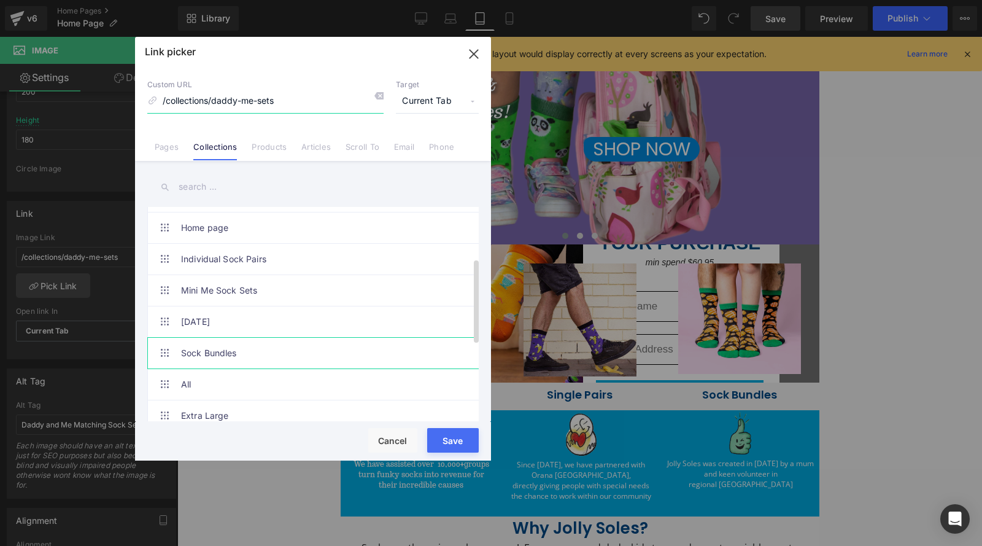
scroll to position [184, 0]
click at [433, 347] on link "Sock Bundles" at bounding box center [316, 351] width 270 height 31
click at [460, 440] on button "Save" at bounding box center [453, 440] width 52 height 25
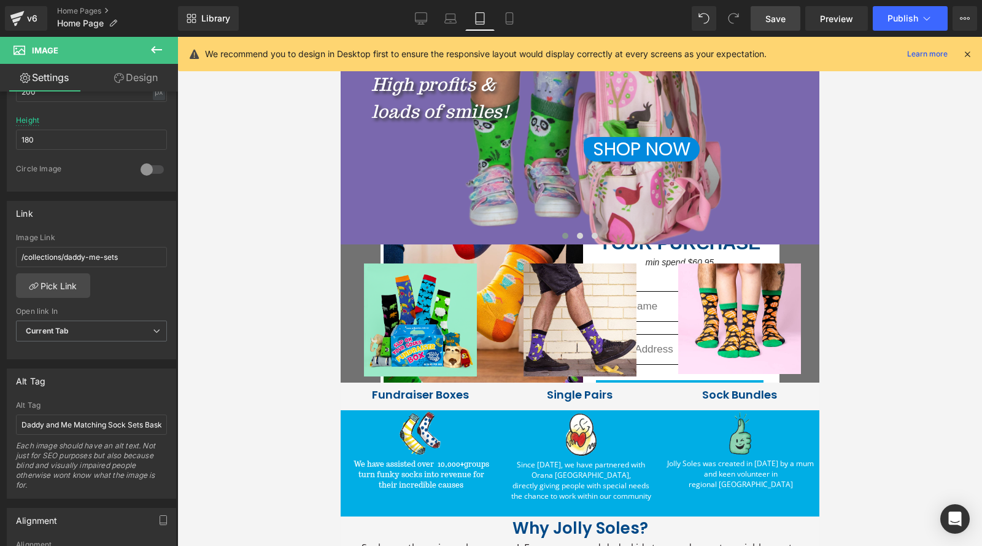
click at [785, 24] on span "Save" at bounding box center [775, 18] width 20 height 13
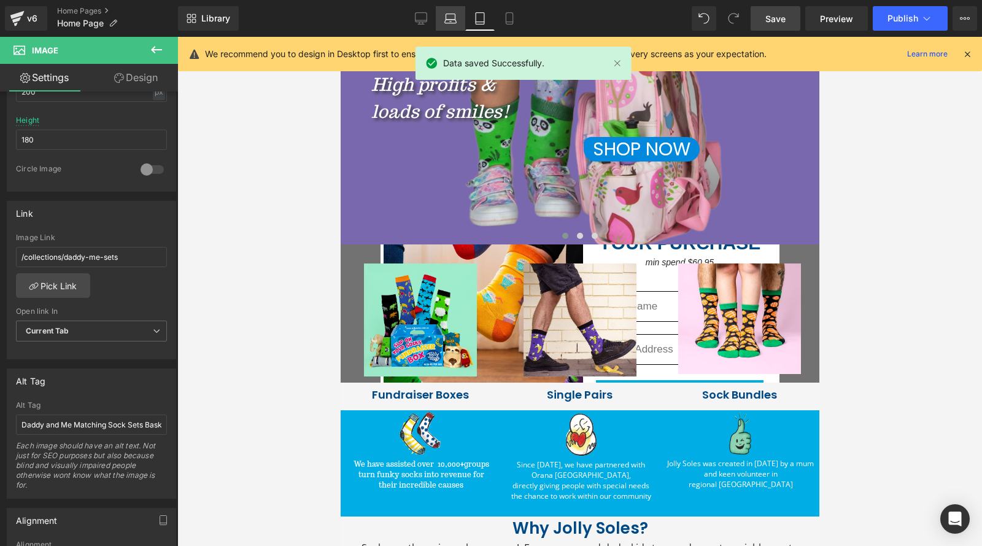
click at [454, 23] on icon at bounding box center [451, 22] width 12 height 4
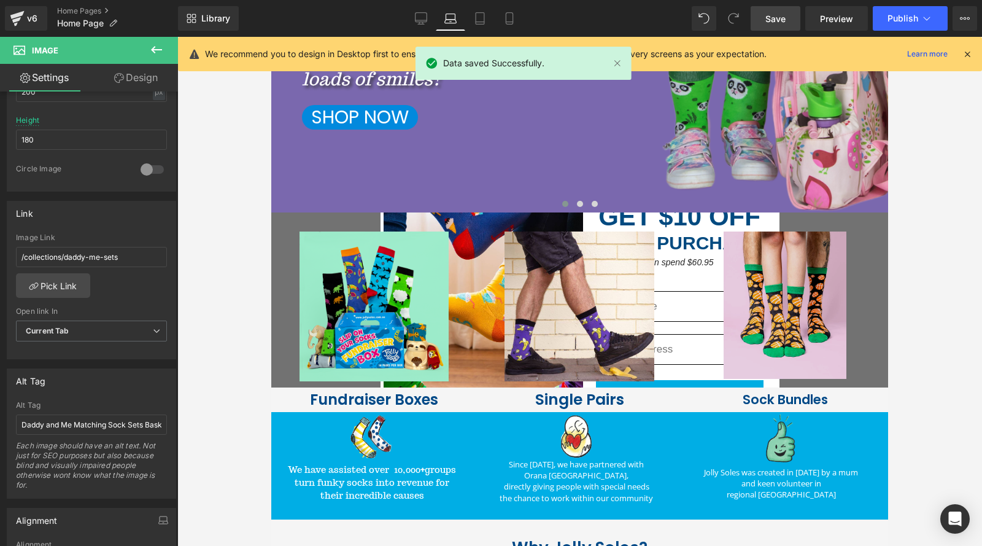
scroll to position [455, 0]
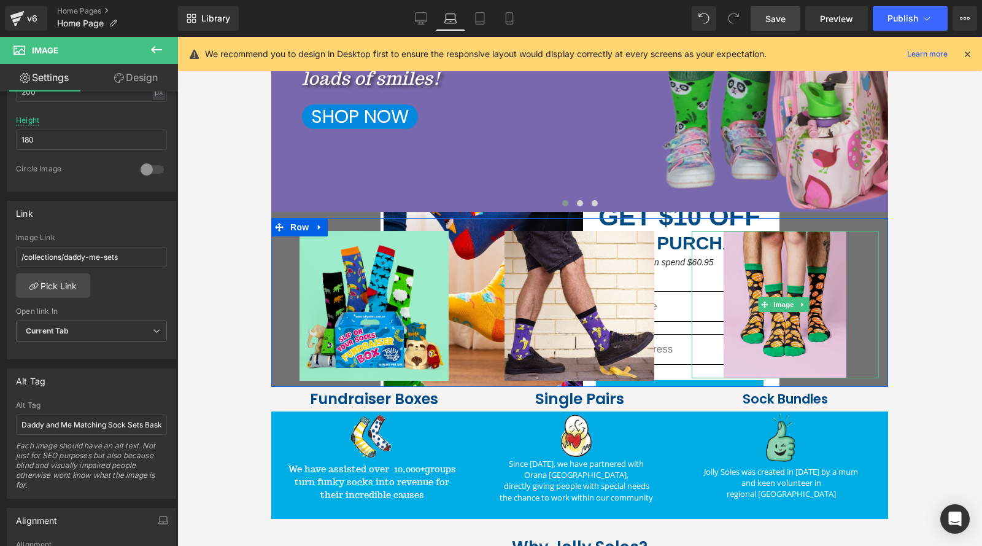
click at [781, 360] on img at bounding box center [784, 304] width 123 height 147
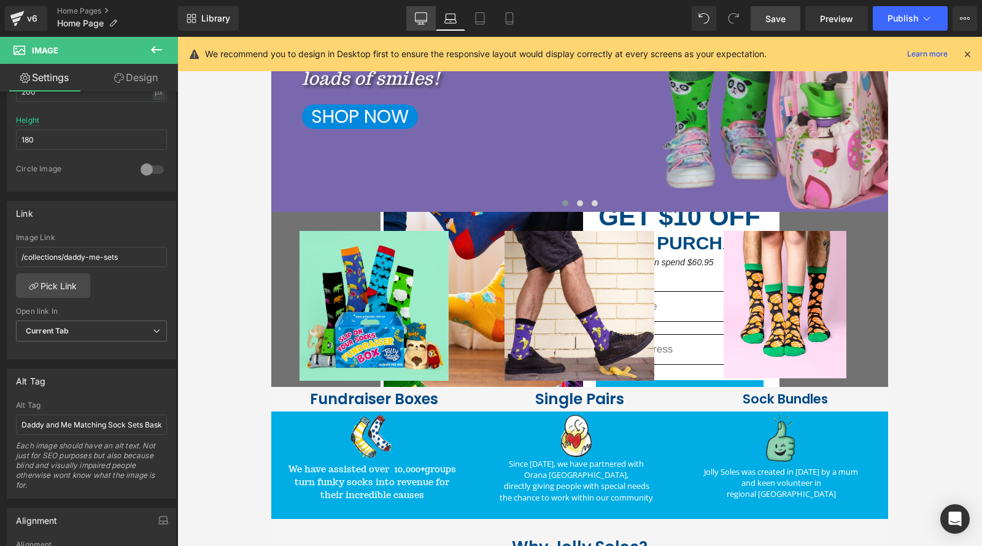
click at [420, 15] on icon at bounding box center [421, 18] width 12 height 12
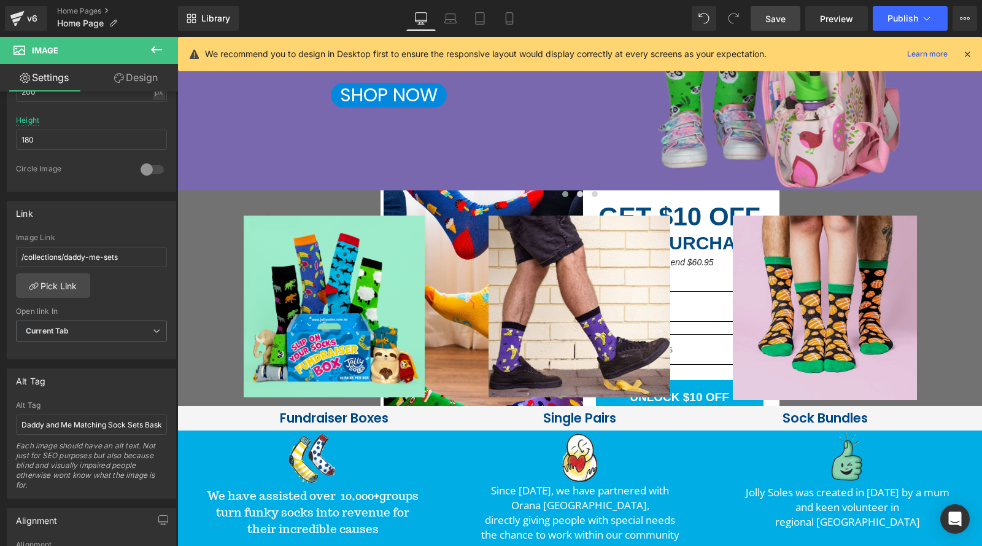
scroll to position [376, 0]
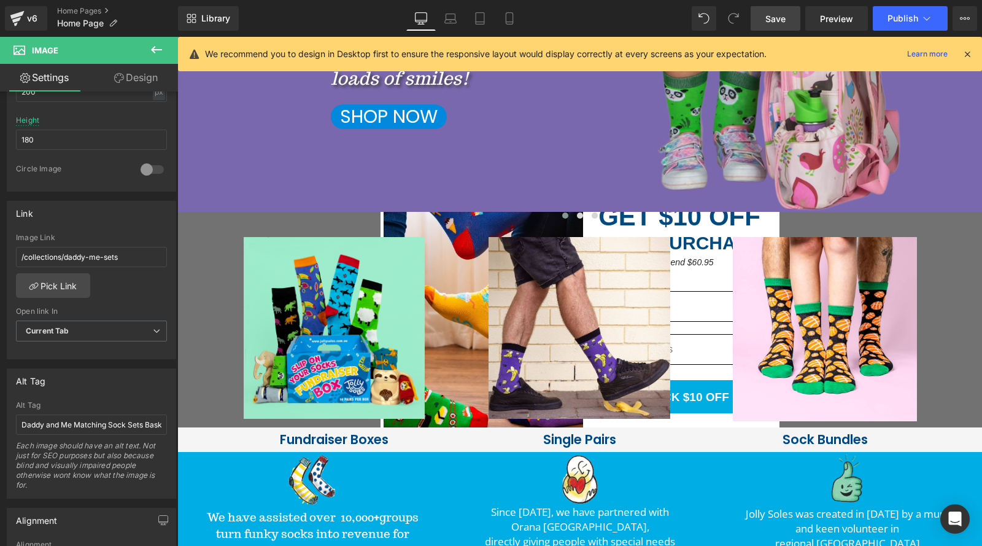
click at [784, 24] on span "Save" at bounding box center [775, 18] width 20 height 13
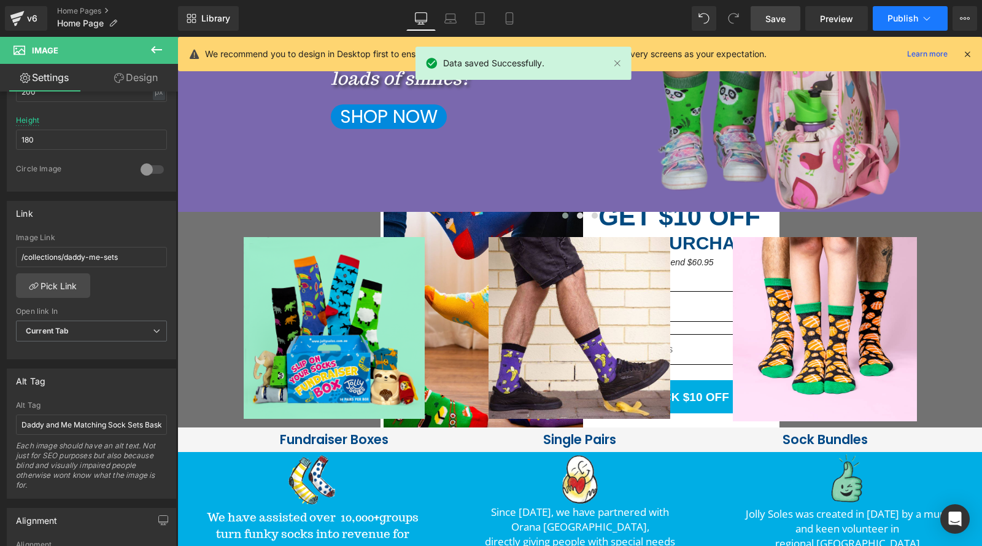
click at [909, 18] on span "Publish" at bounding box center [902, 19] width 31 height 10
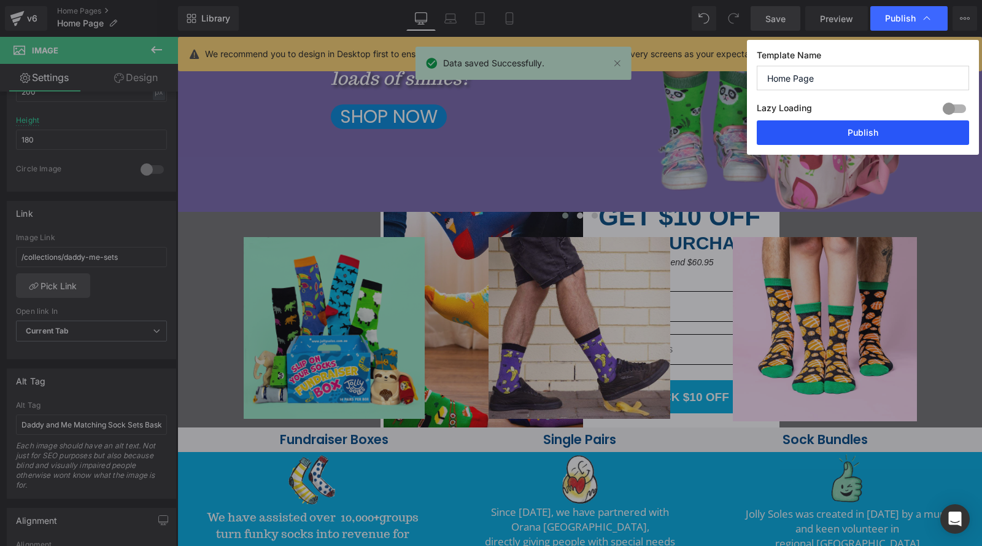
click at [866, 133] on button "Publish" at bounding box center [863, 132] width 212 height 25
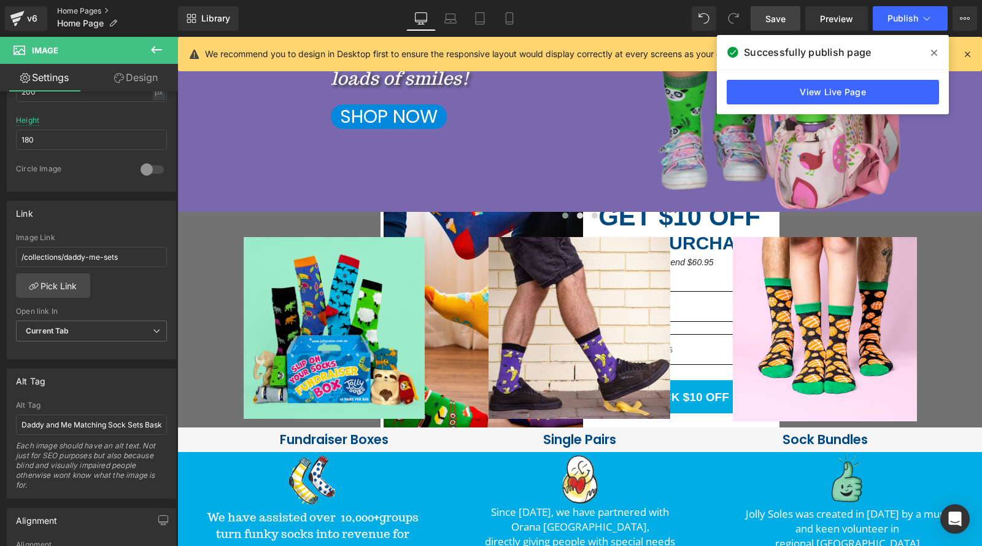
click at [92, 10] on link "Home Pages" at bounding box center [117, 11] width 121 height 10
